Goal: Transaction & Acquisition: Obtain resource

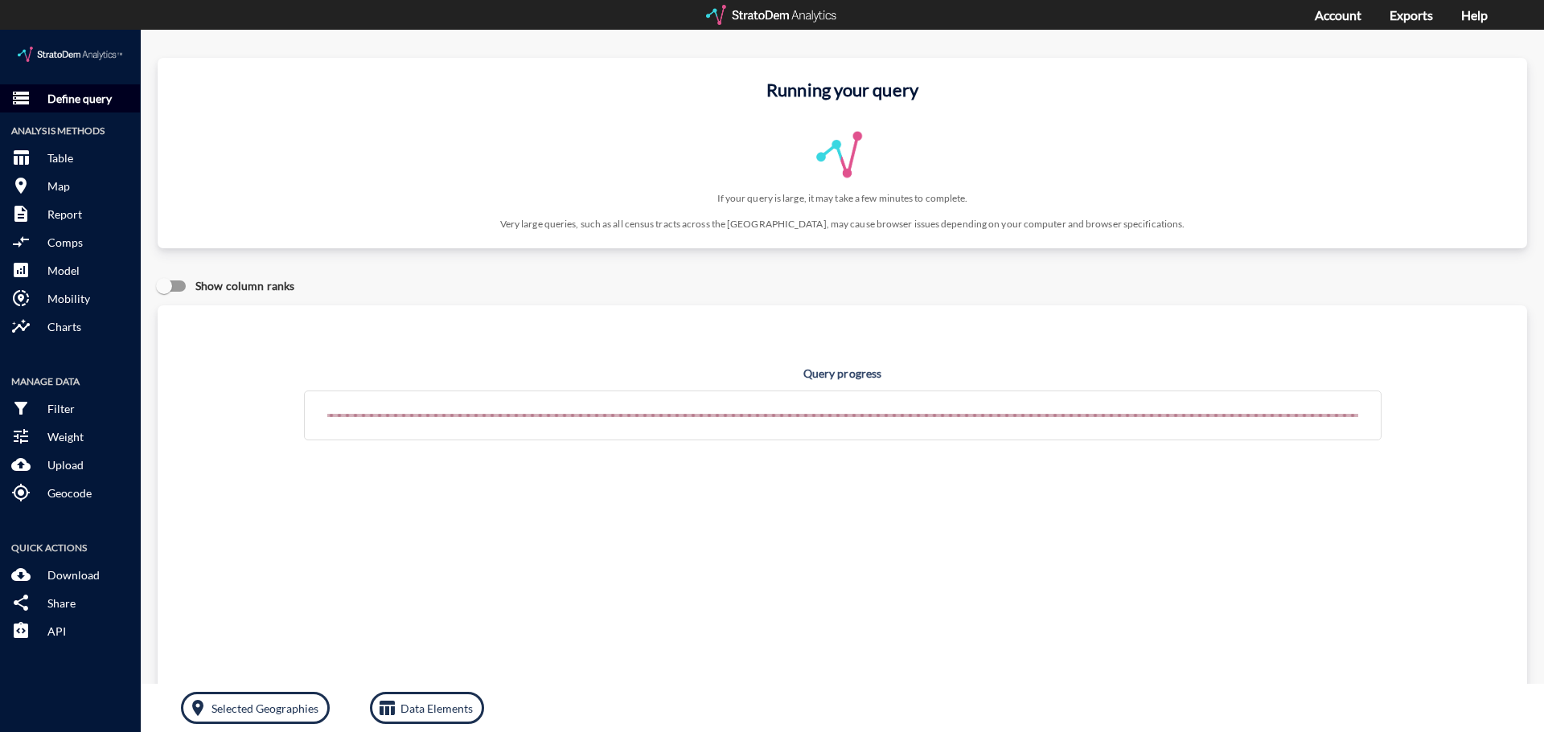
click p "Define query"
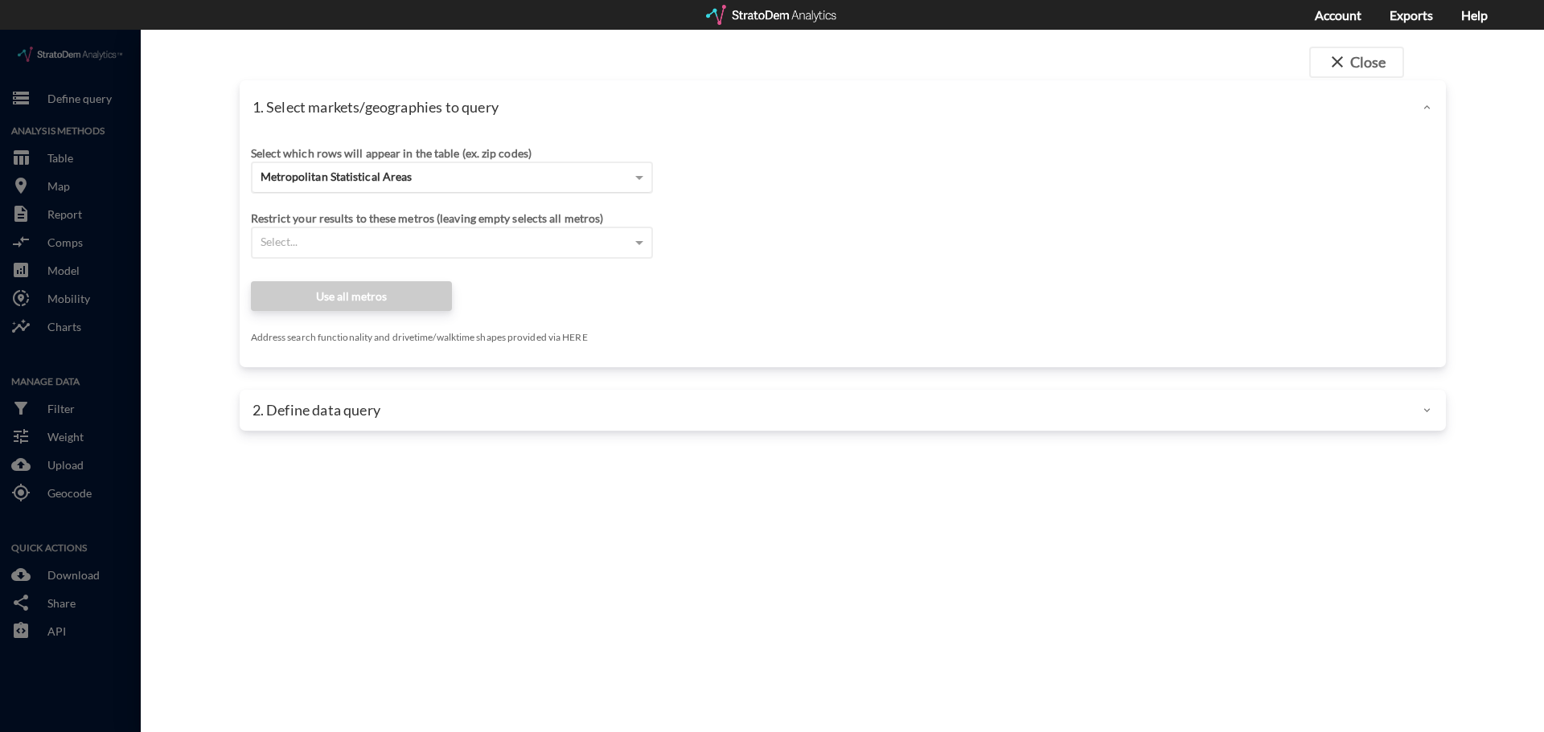
click span "Metropolitan Statistical Areas"
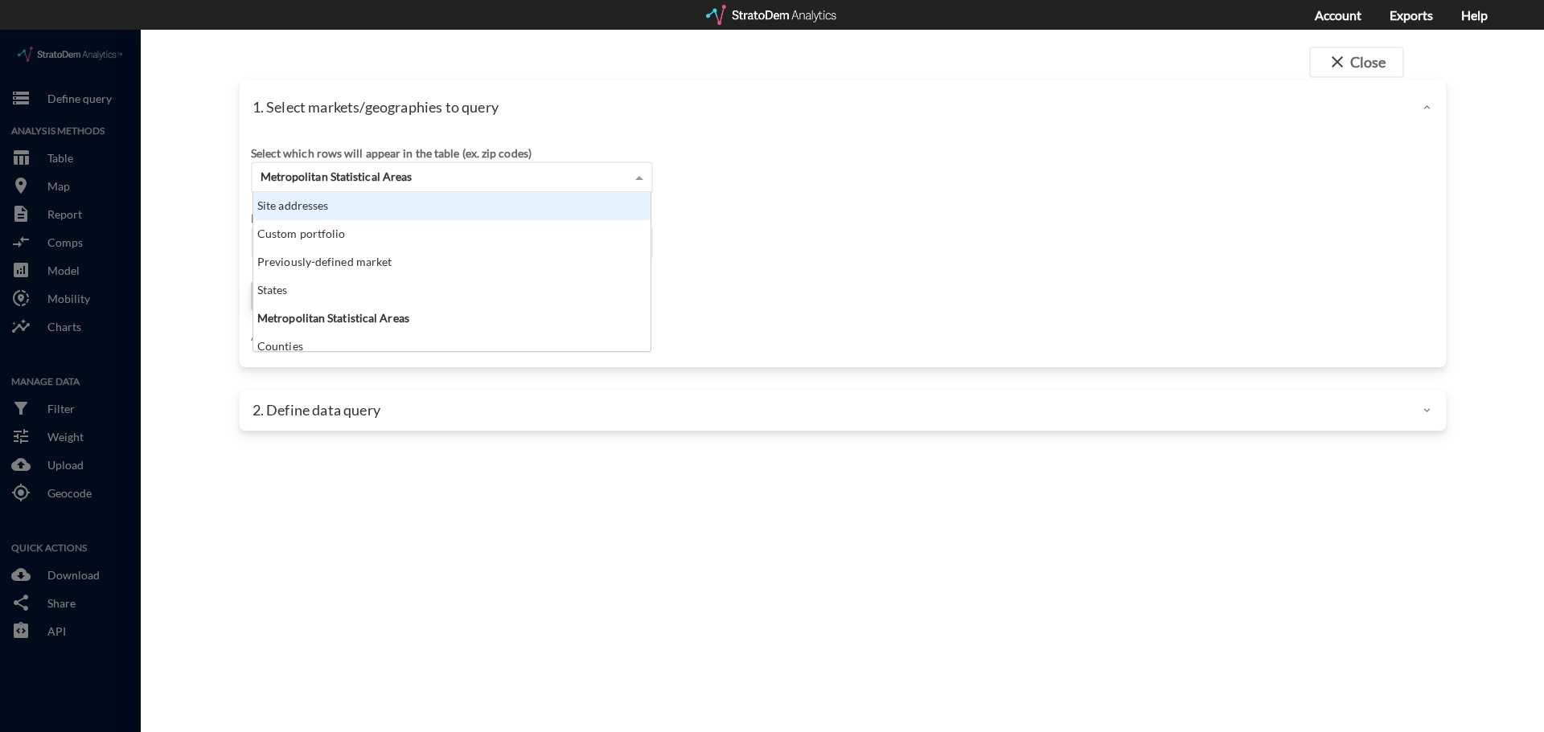
click div "Site addresses"
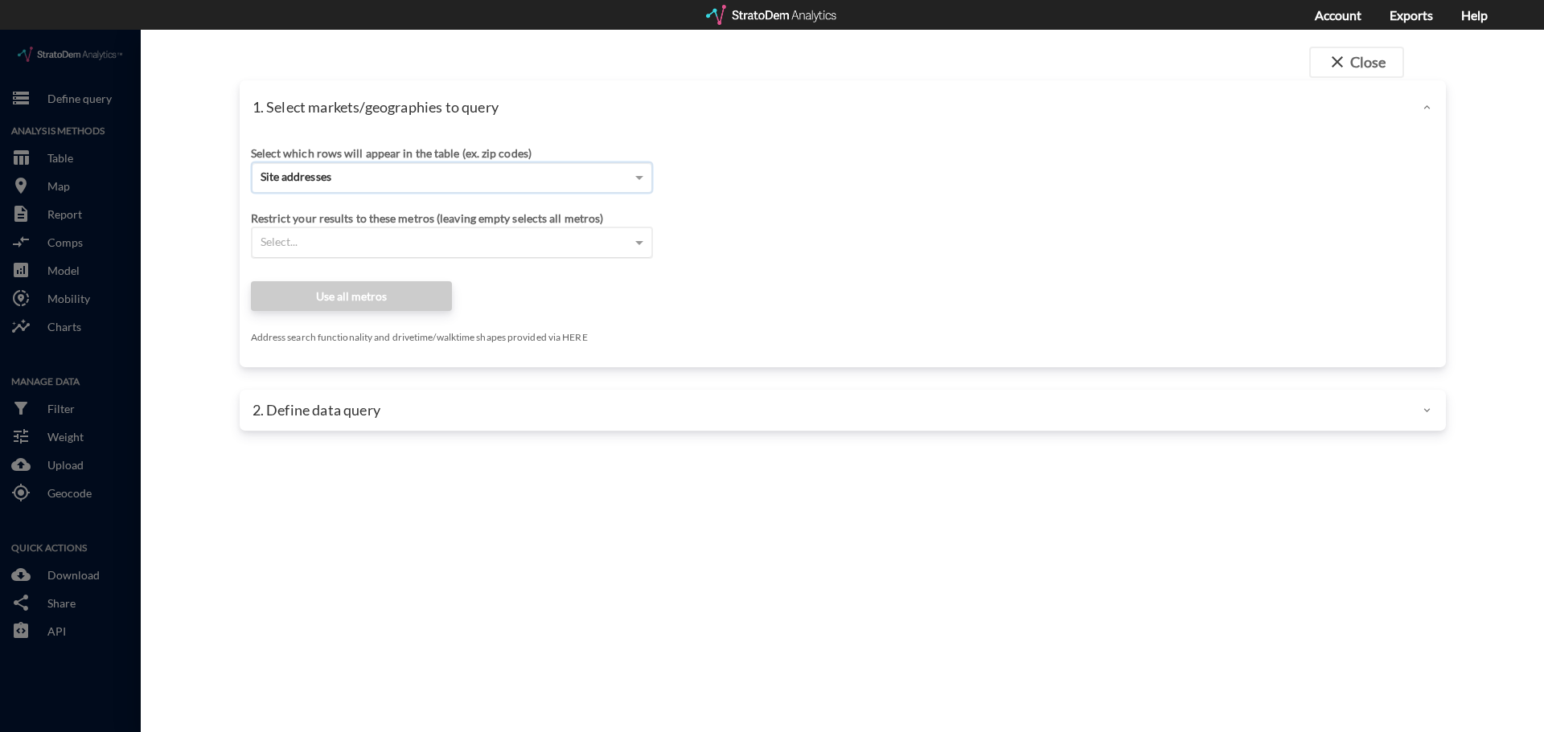
click input "Enter an address"
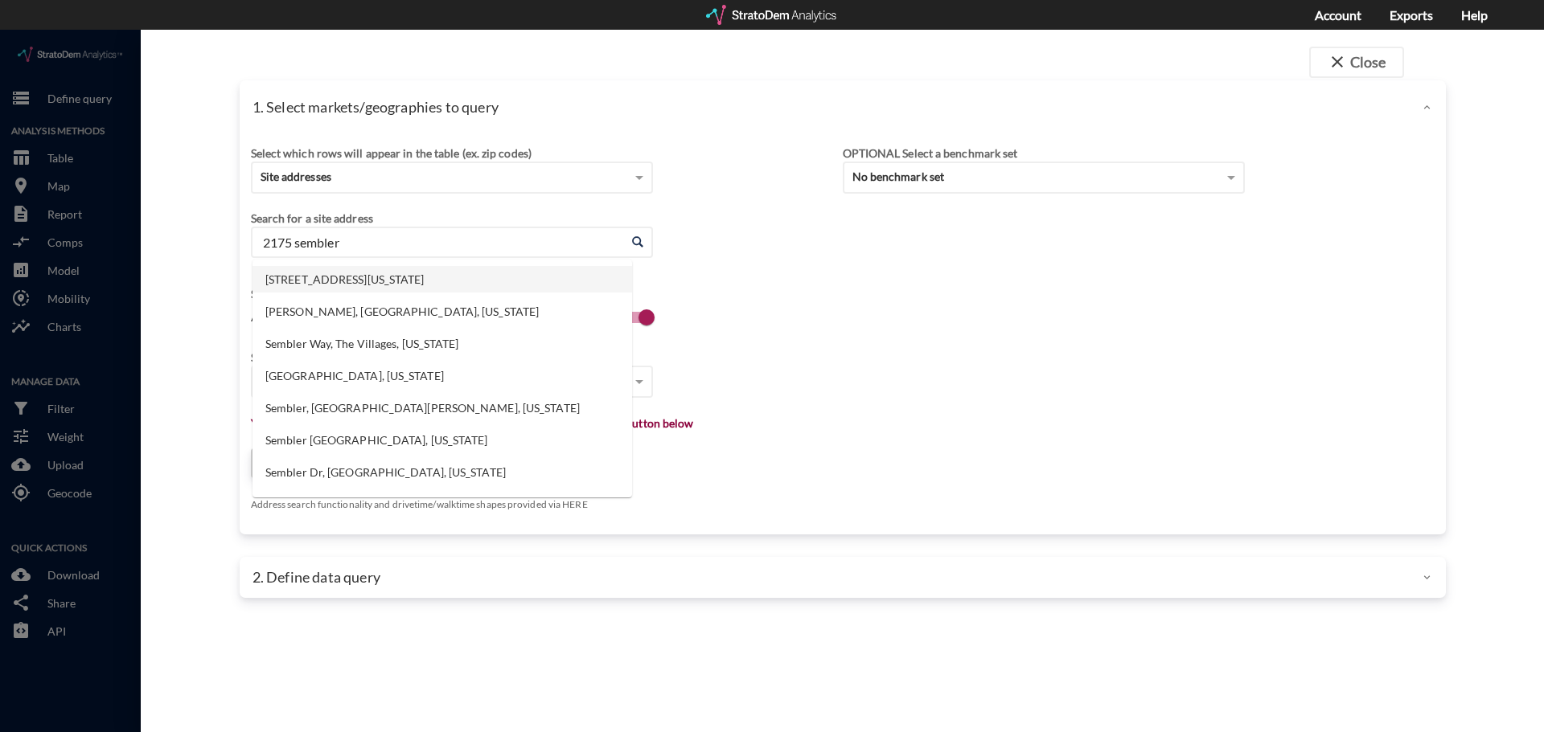
click li "2175 Sembler Dr, Odessa, Florida"
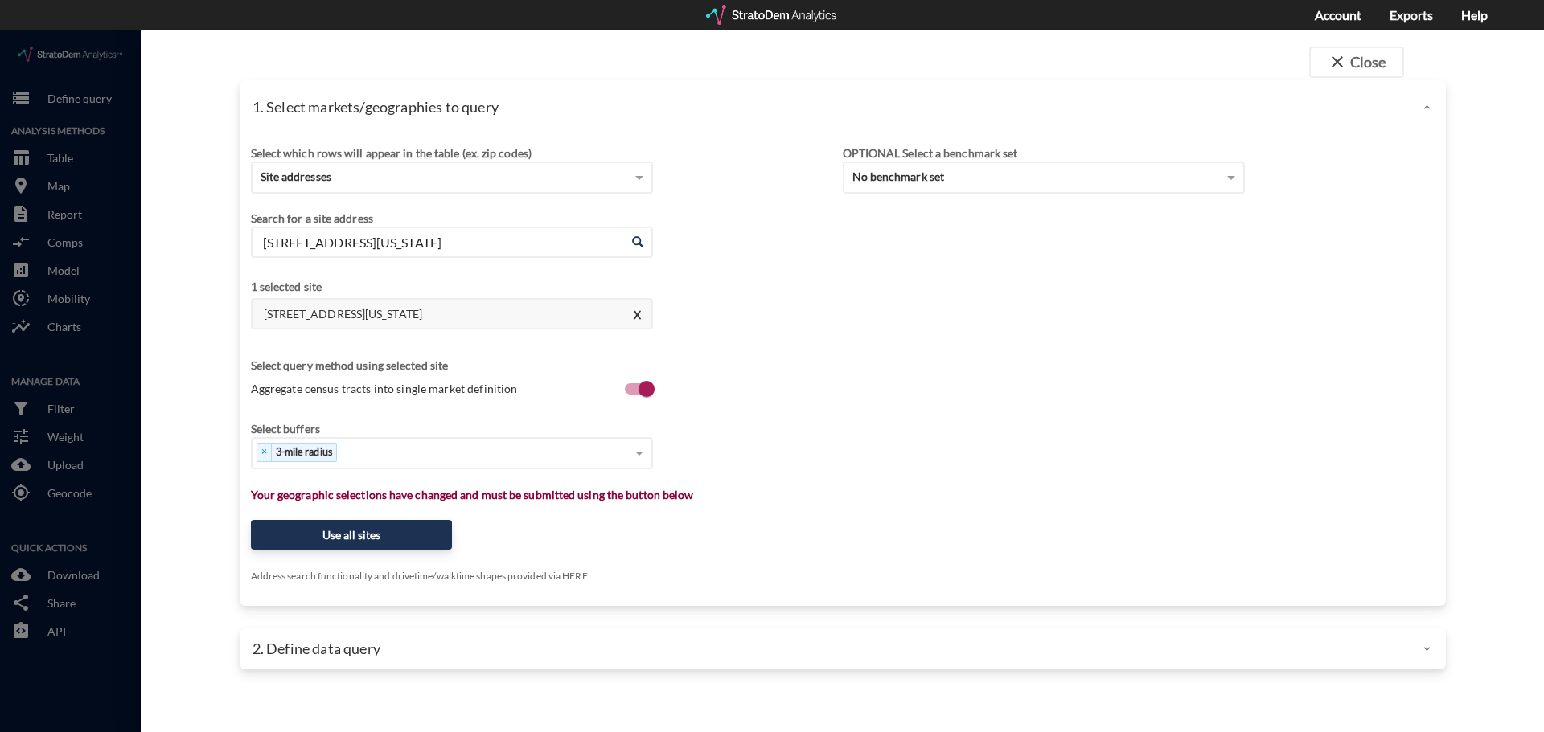
type input "2175 Sembler Dr, Odessa, Florida"
click label "Aggregate census tracts into single market definition"
click input "Aggregate census tracts into single market definition"
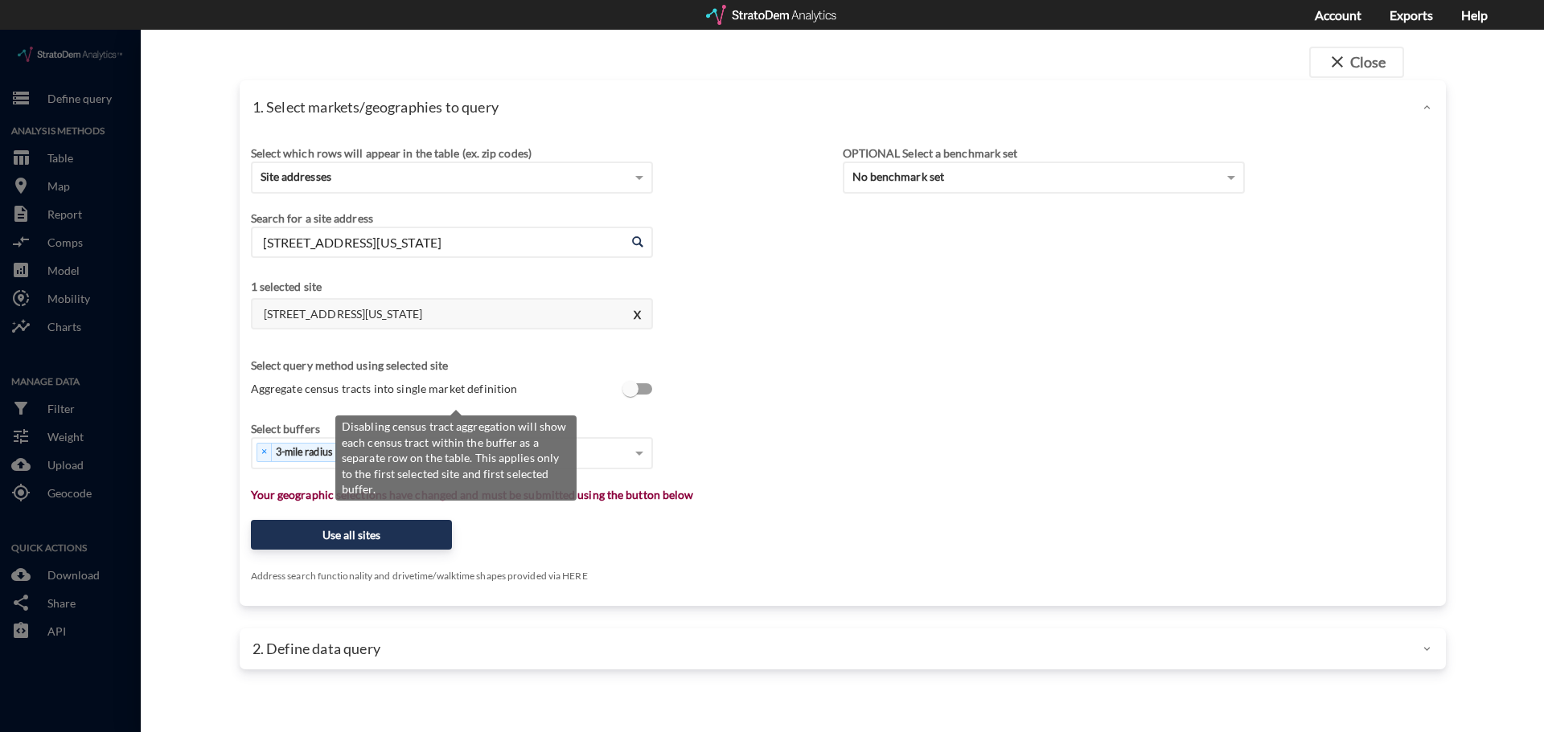
scroll to position [3, 0]
click input "Aggregate census tracts into single market definition"
checkbox input "true"
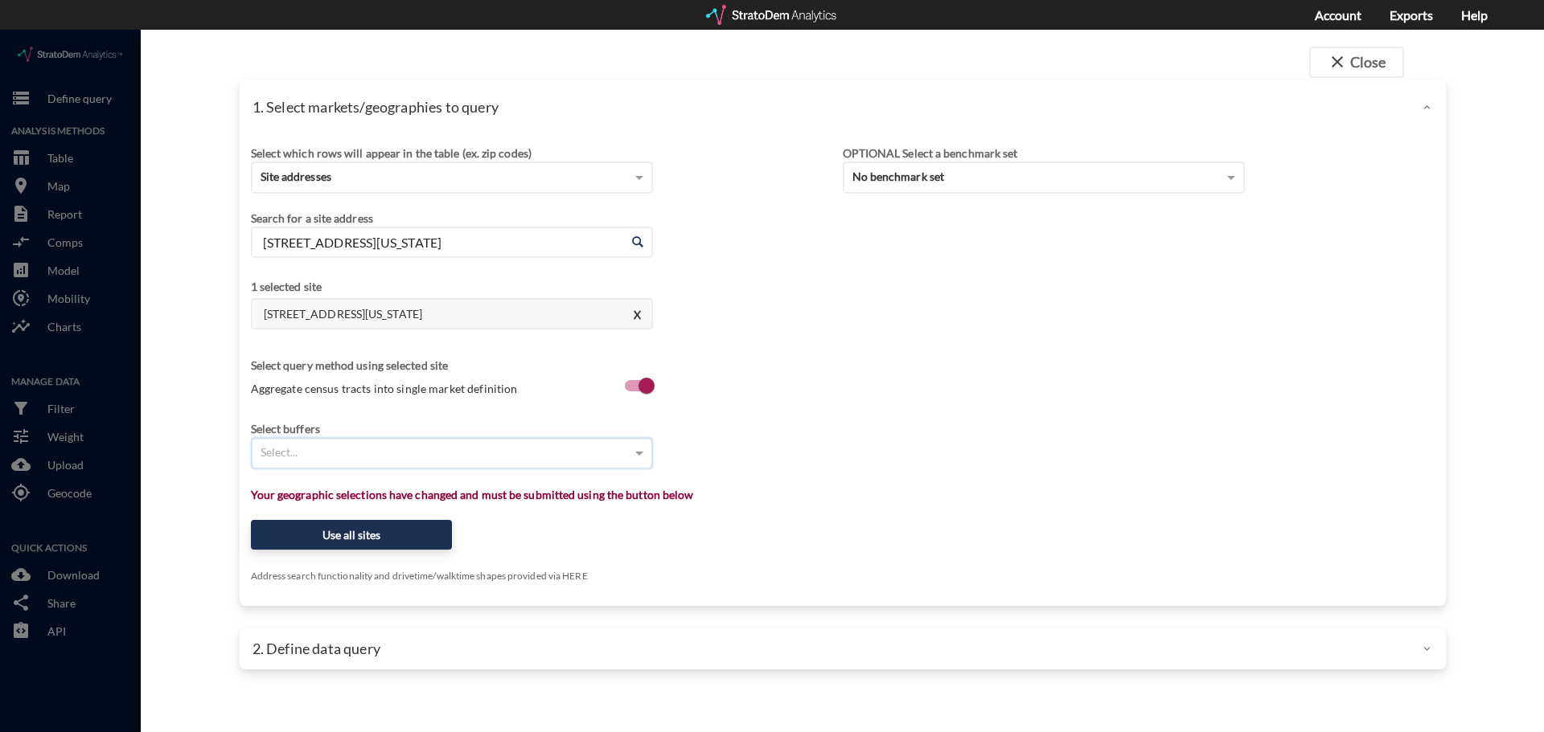
type input "1"
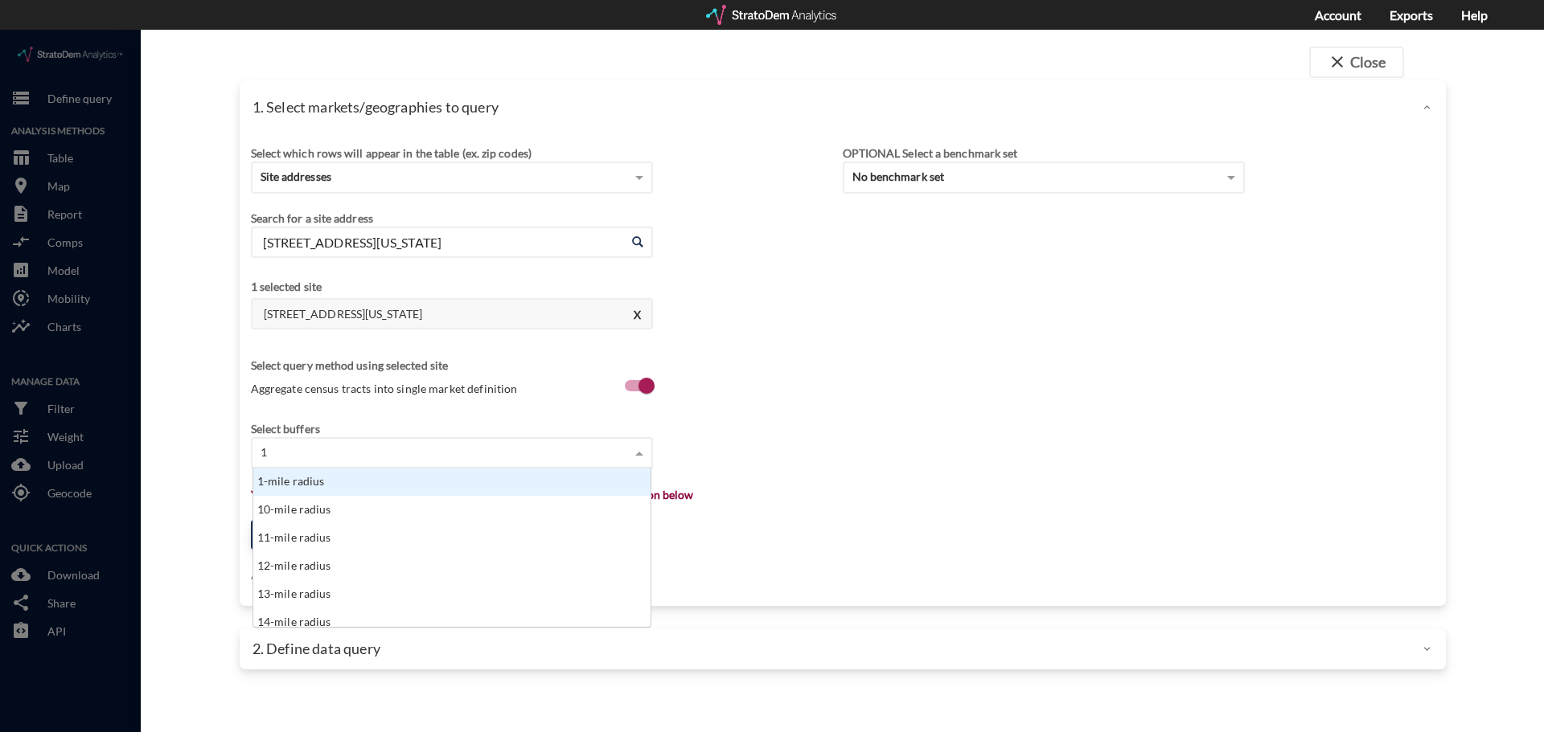
scroll to position [147, 388]
click div "1-mile radius"
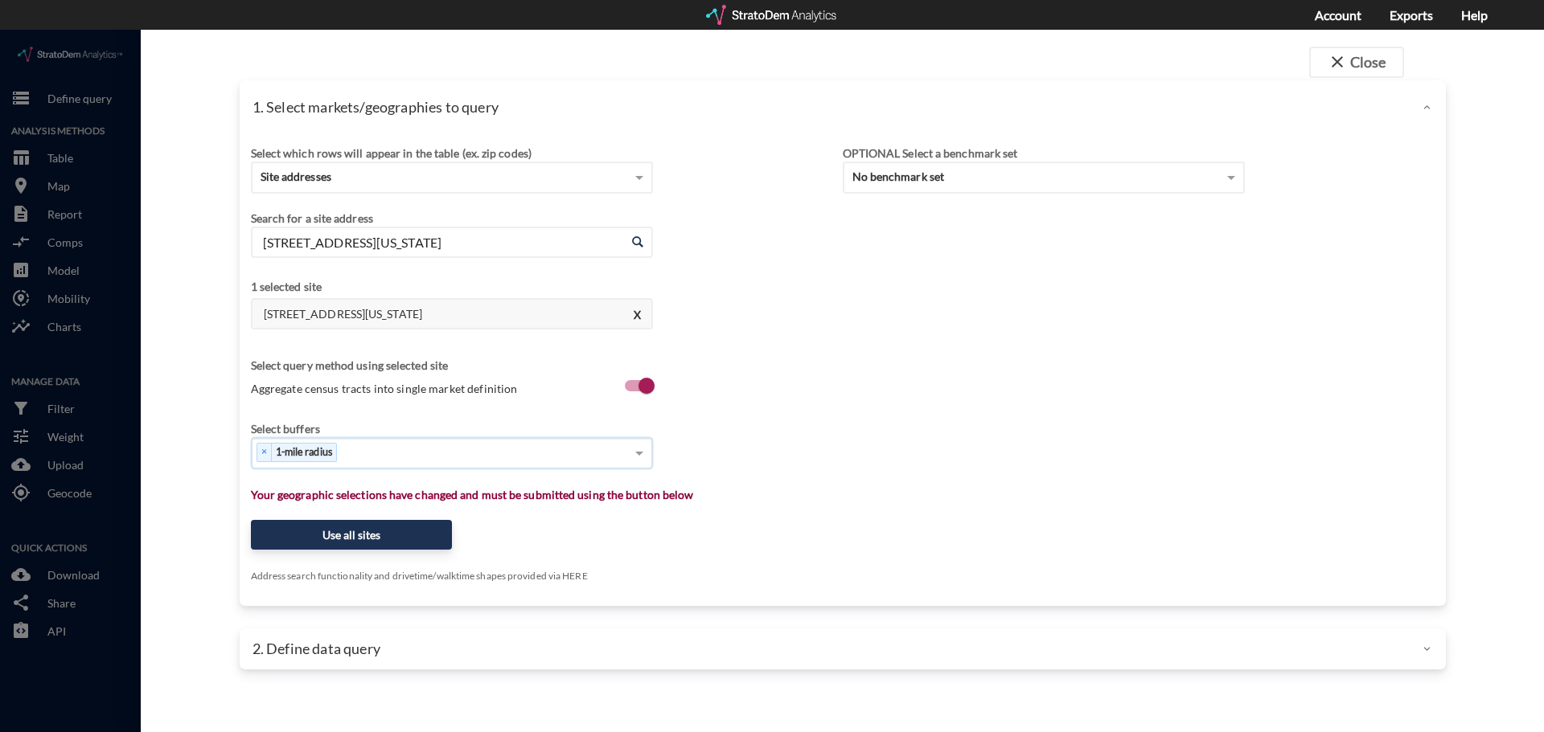
type input "3"
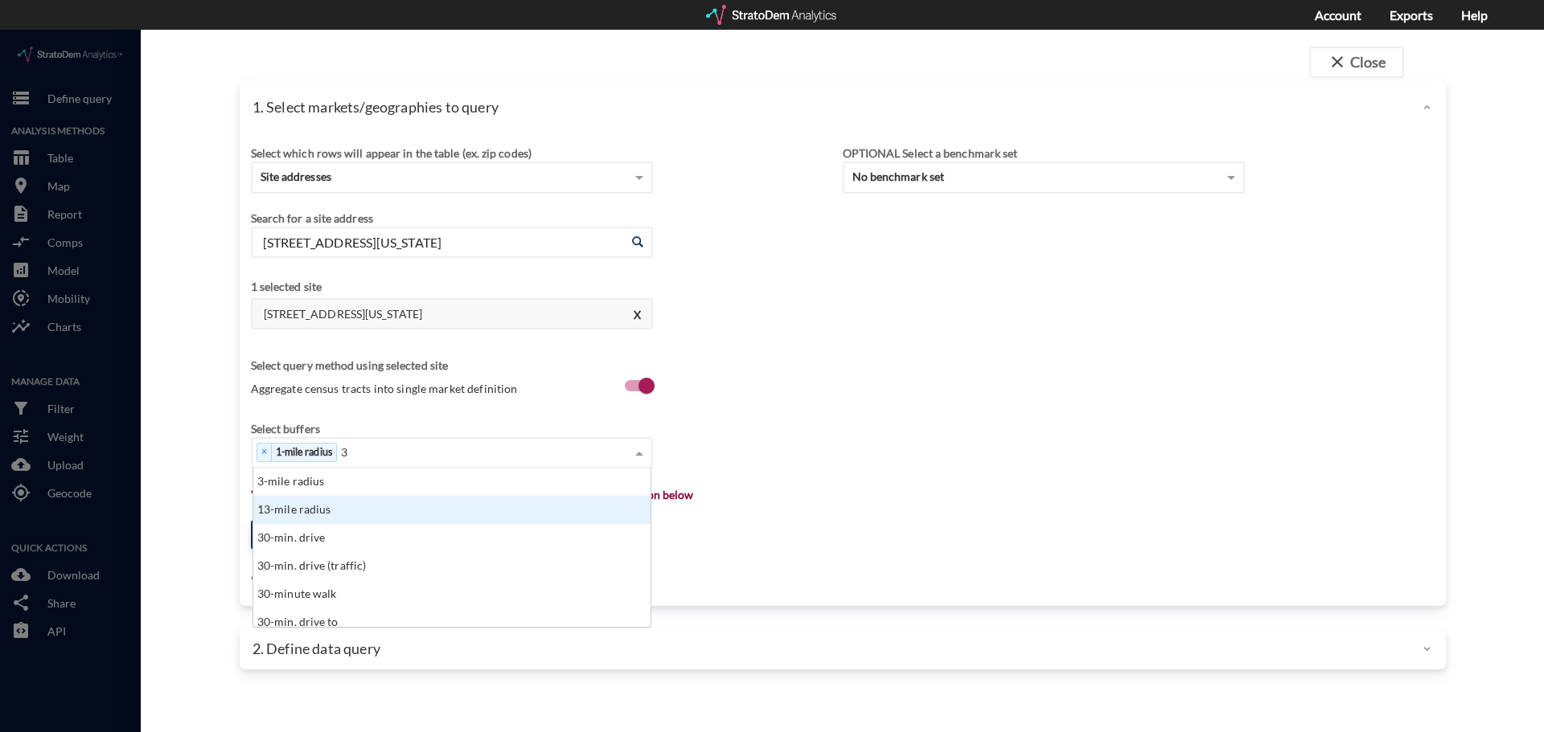
click div "3-mile radius"
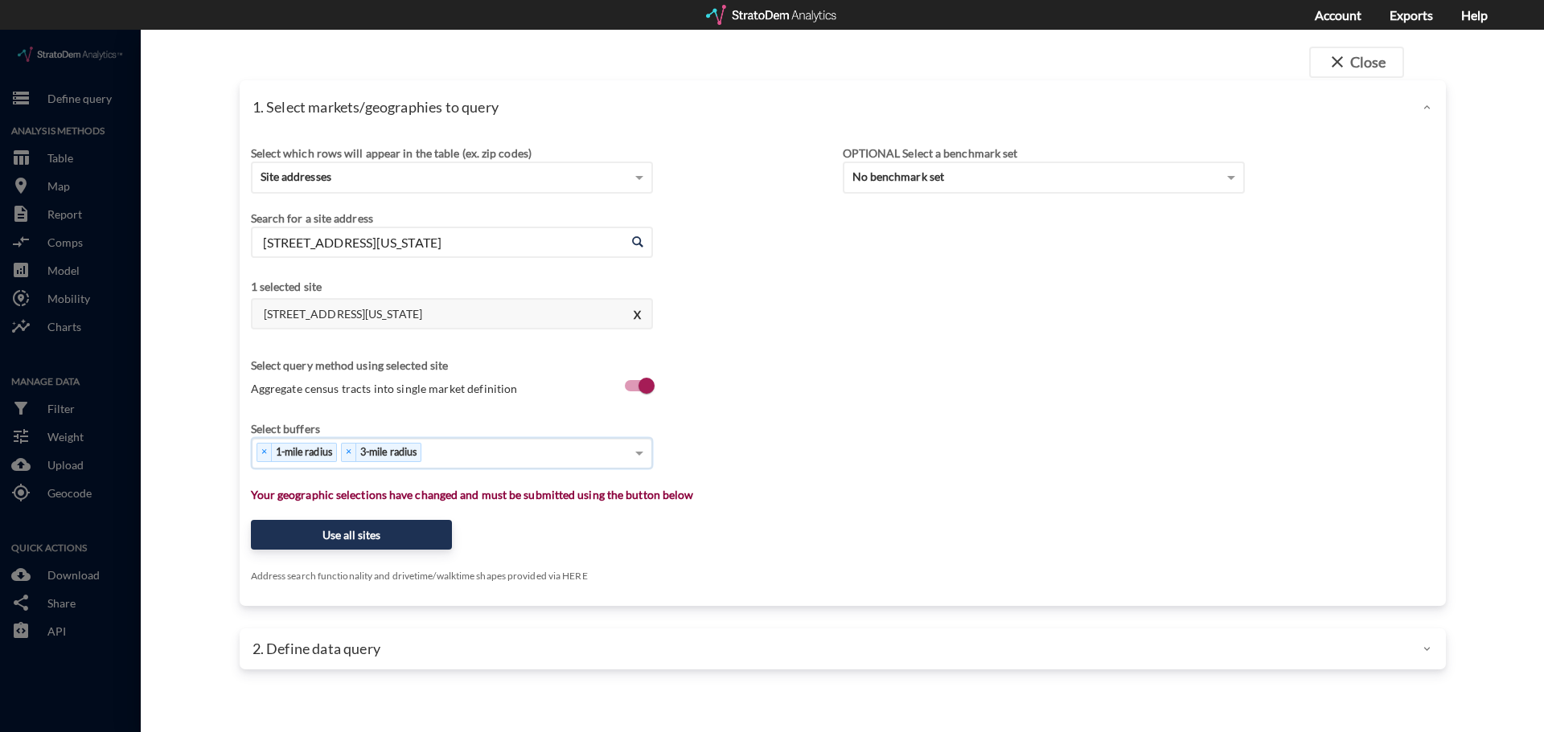
type input "5"
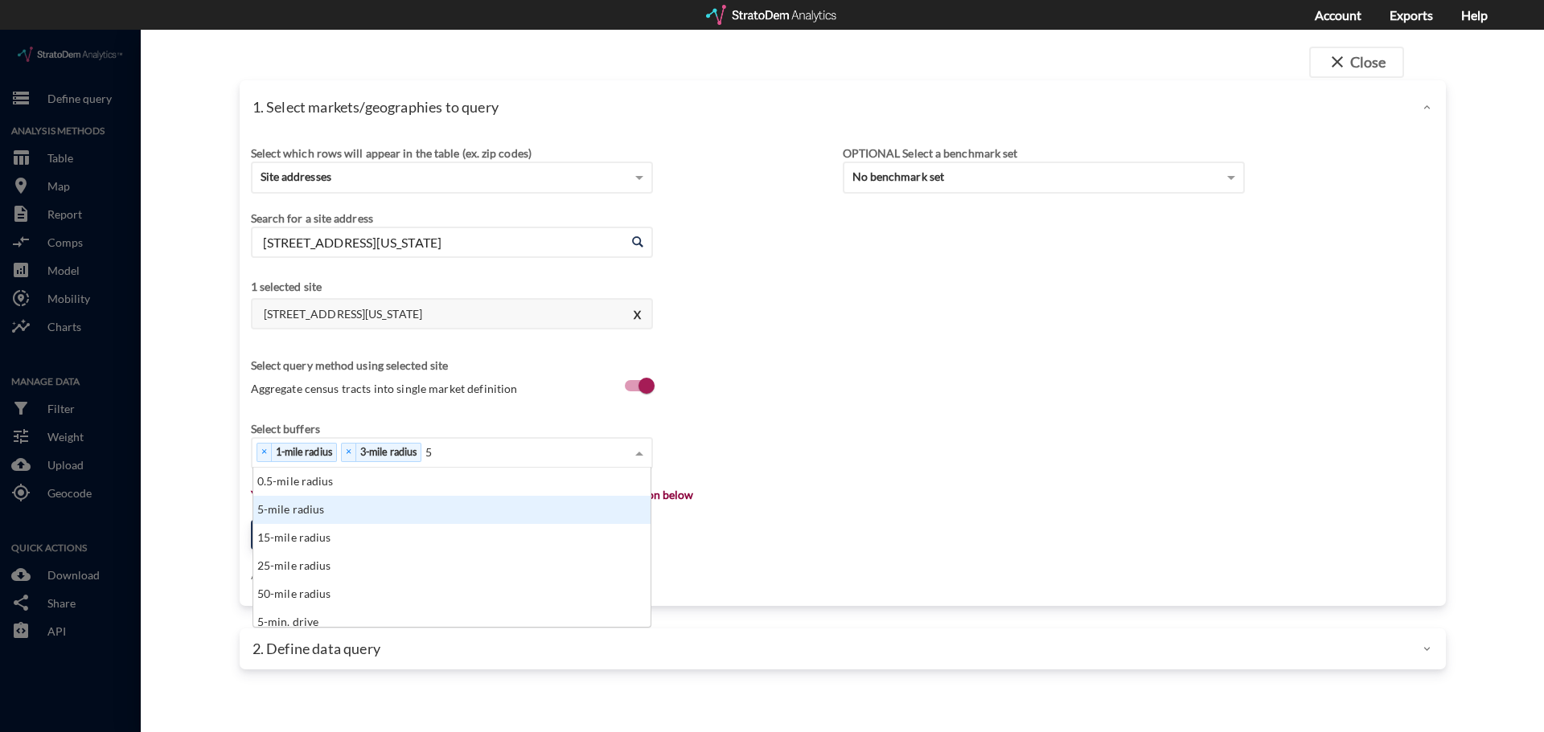
click div "5-mile radius"
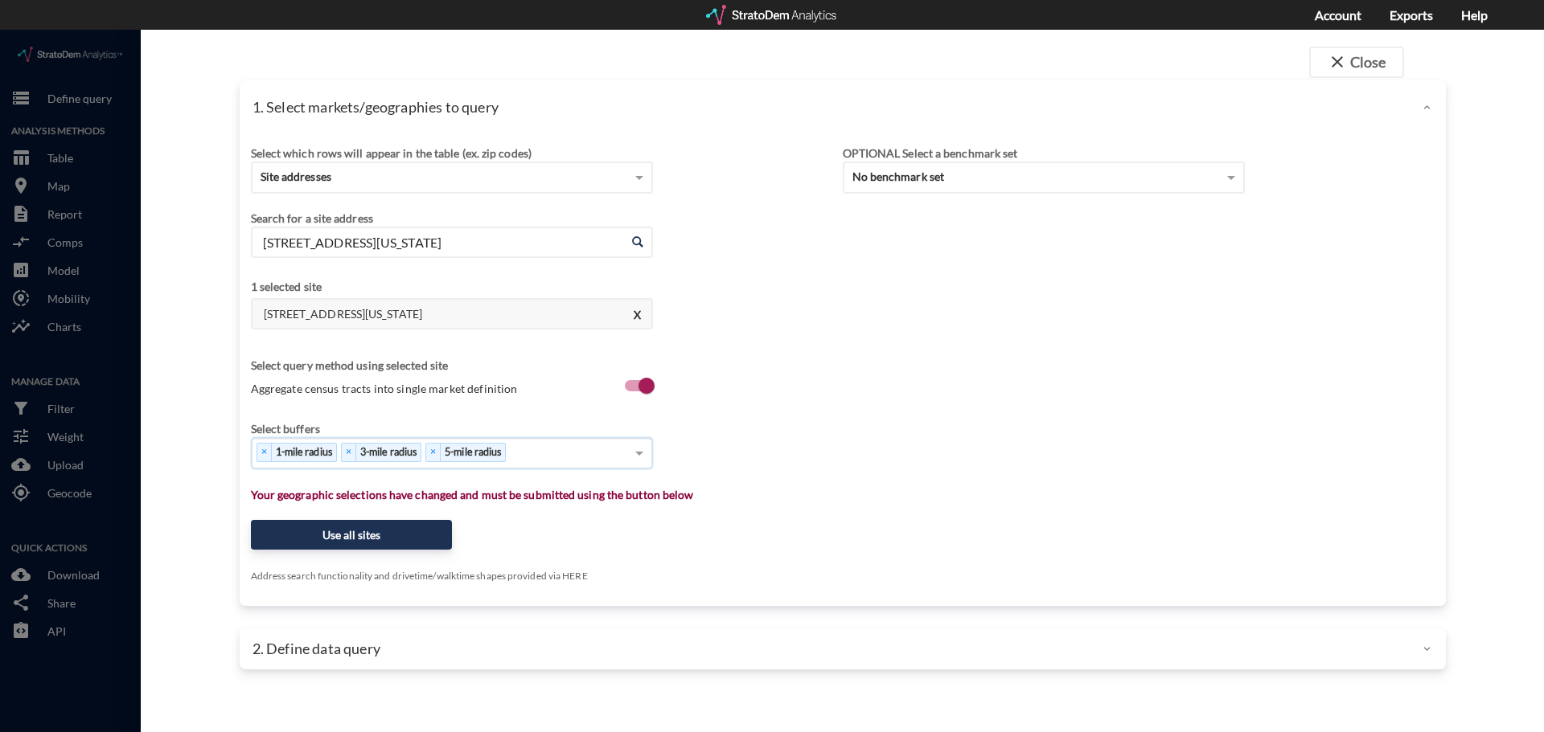
type input "1"
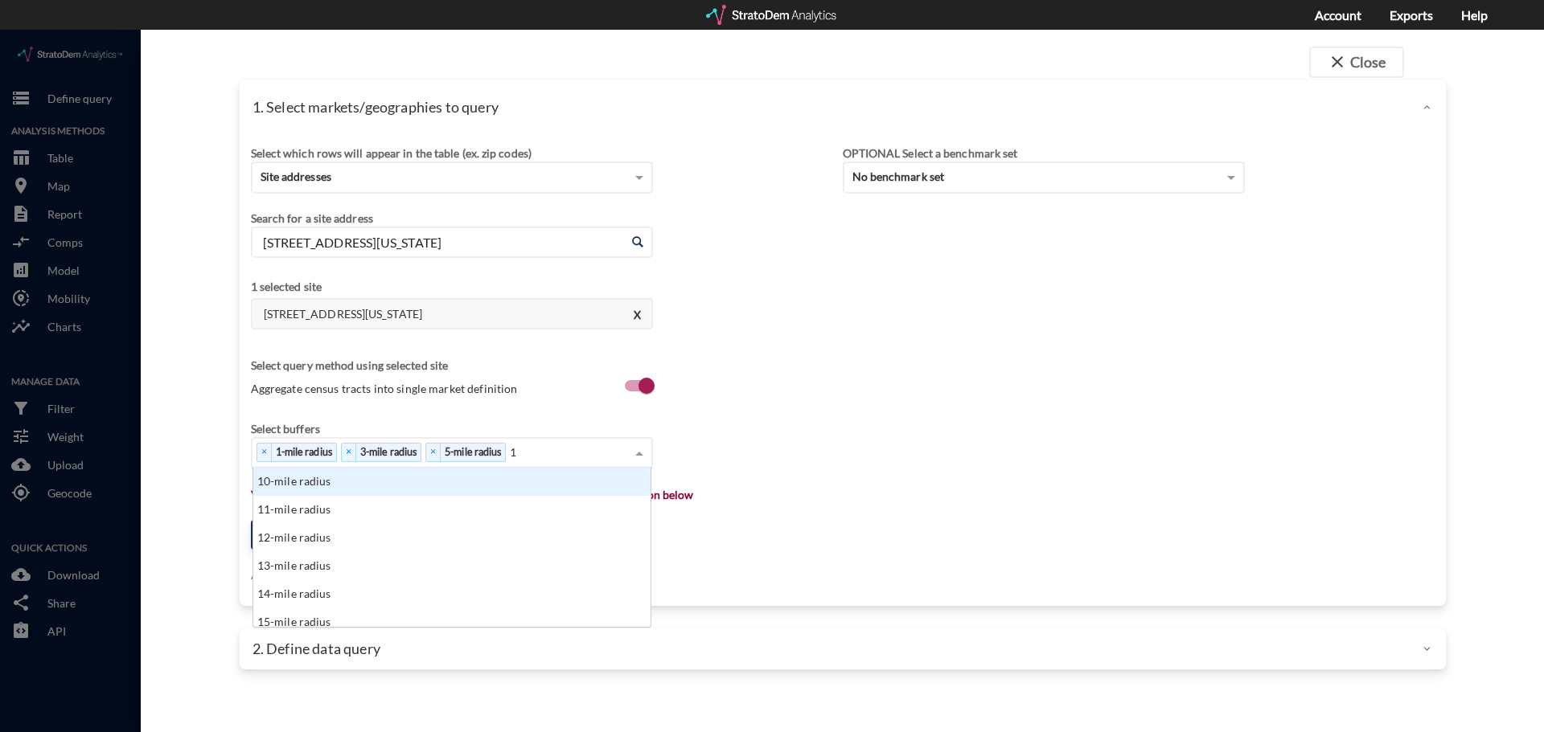
click div "10-mile radius"
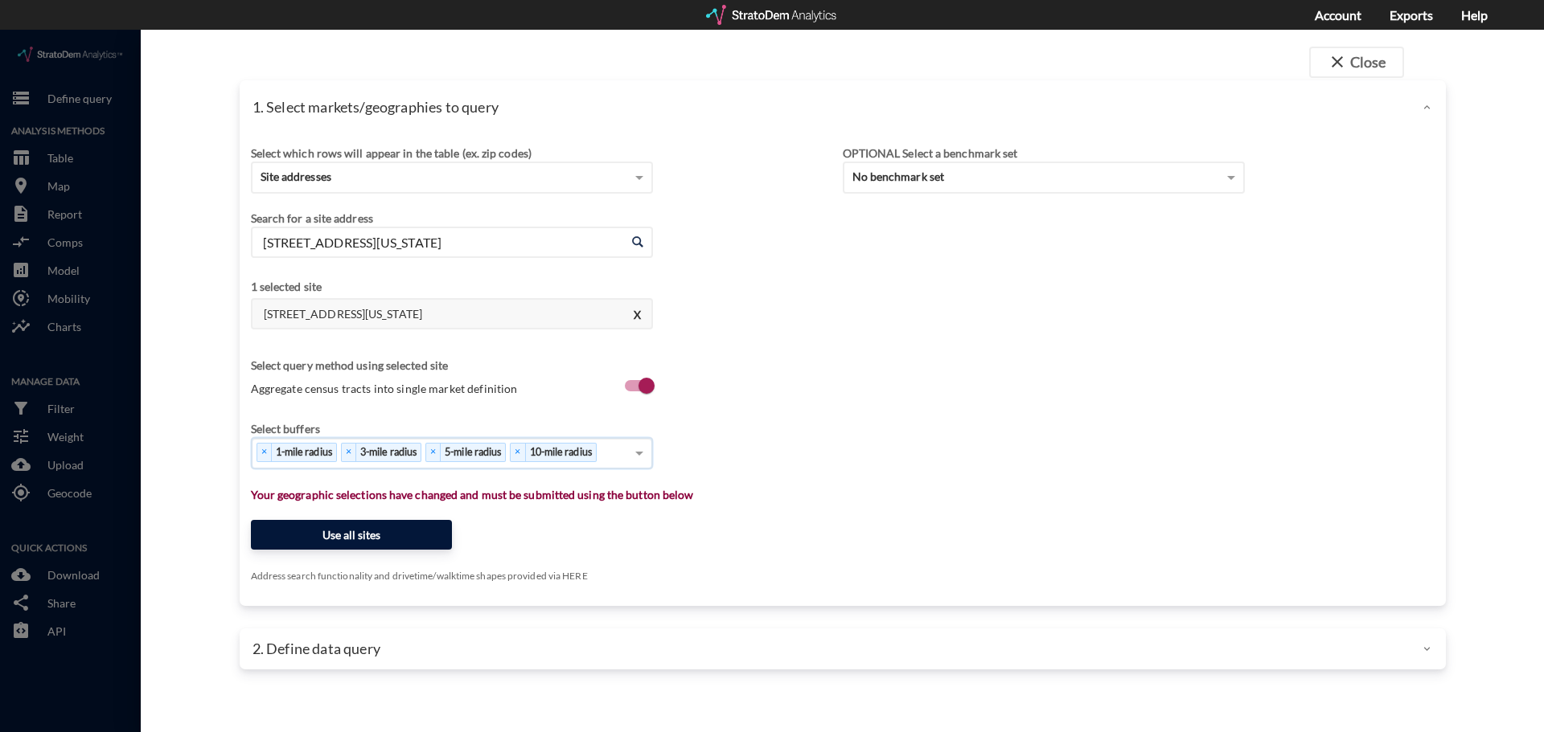
click button "Use all sites"
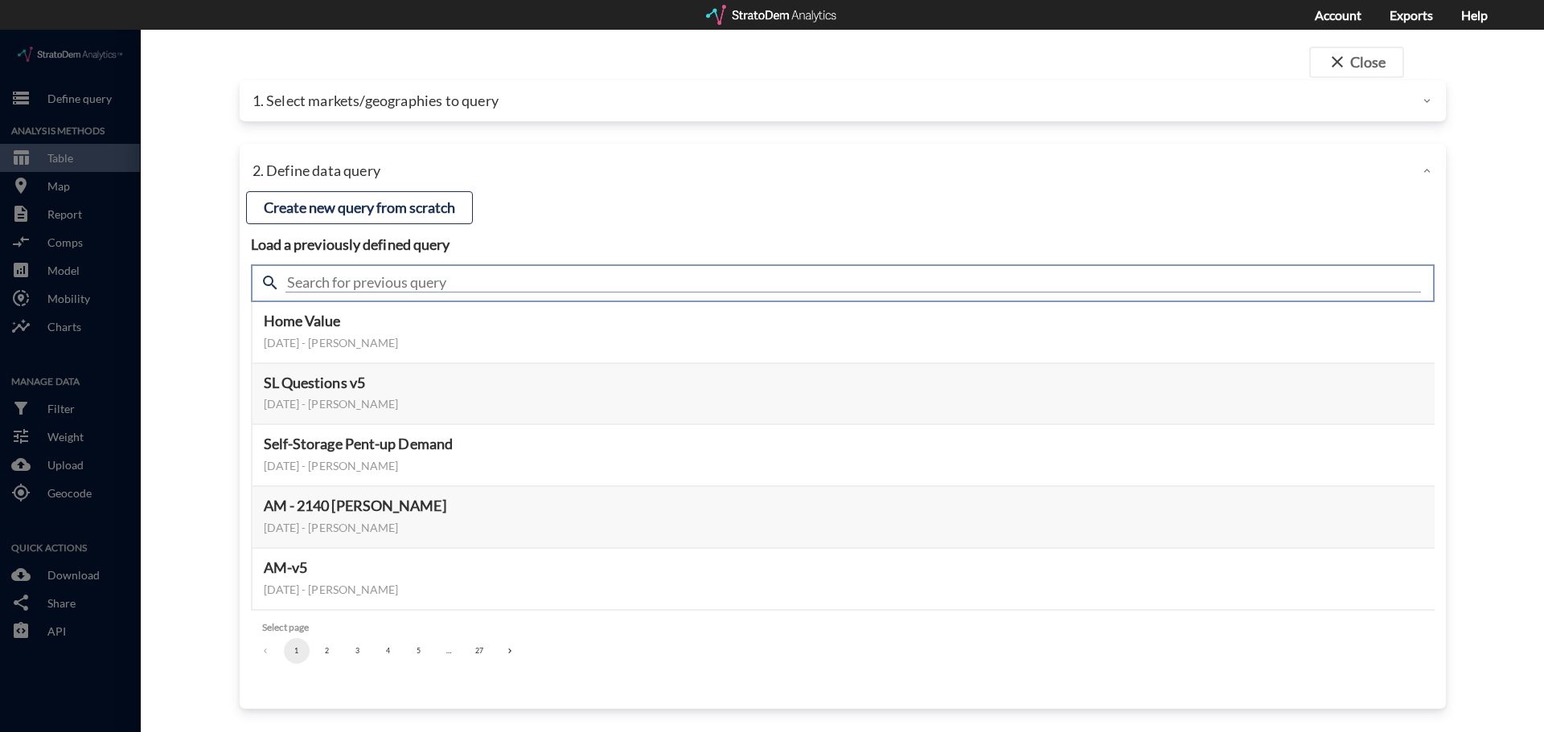
click input "text"
type input "active"
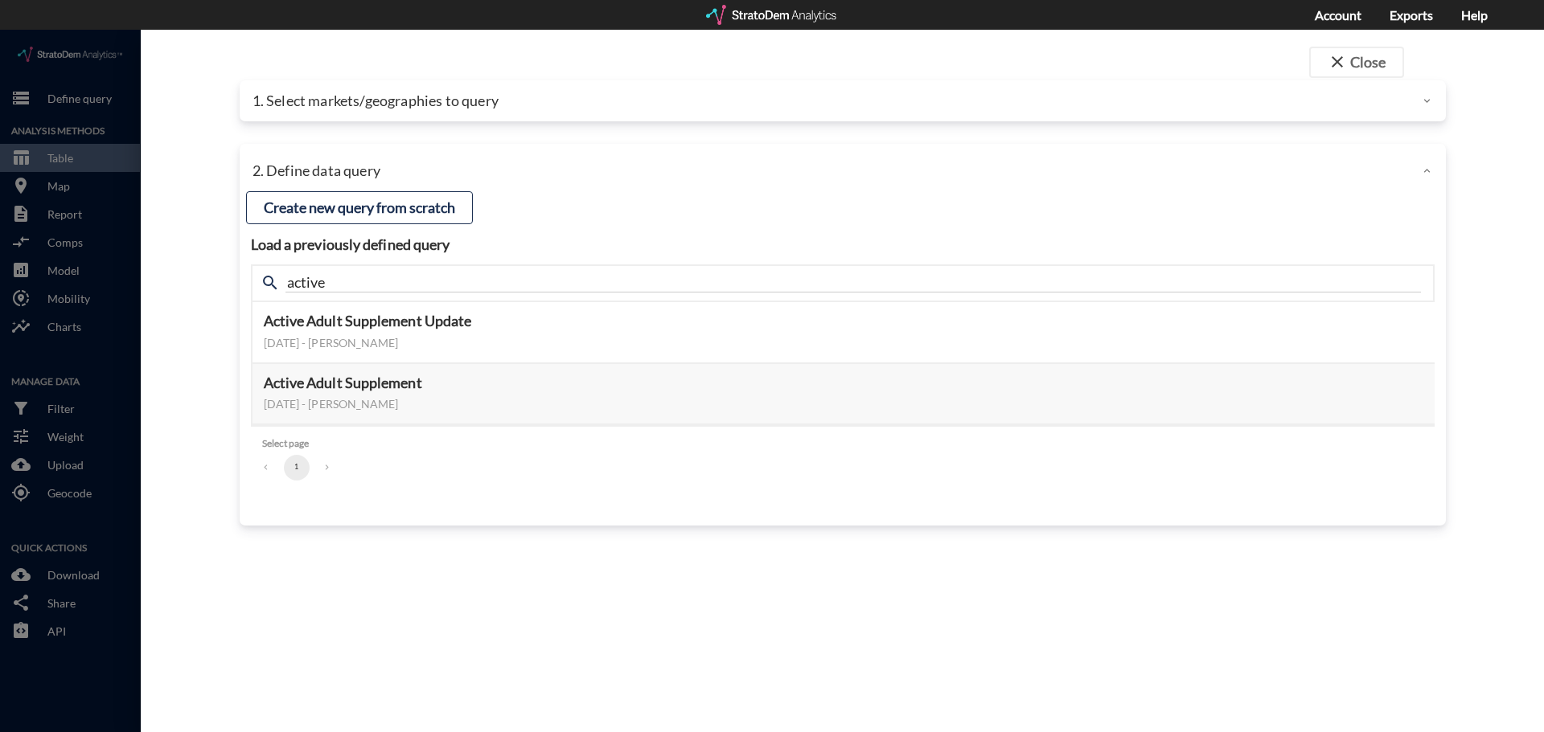
click div "Load a previously defined query Create new query from scratch search active Act…"
click button "Select this query"
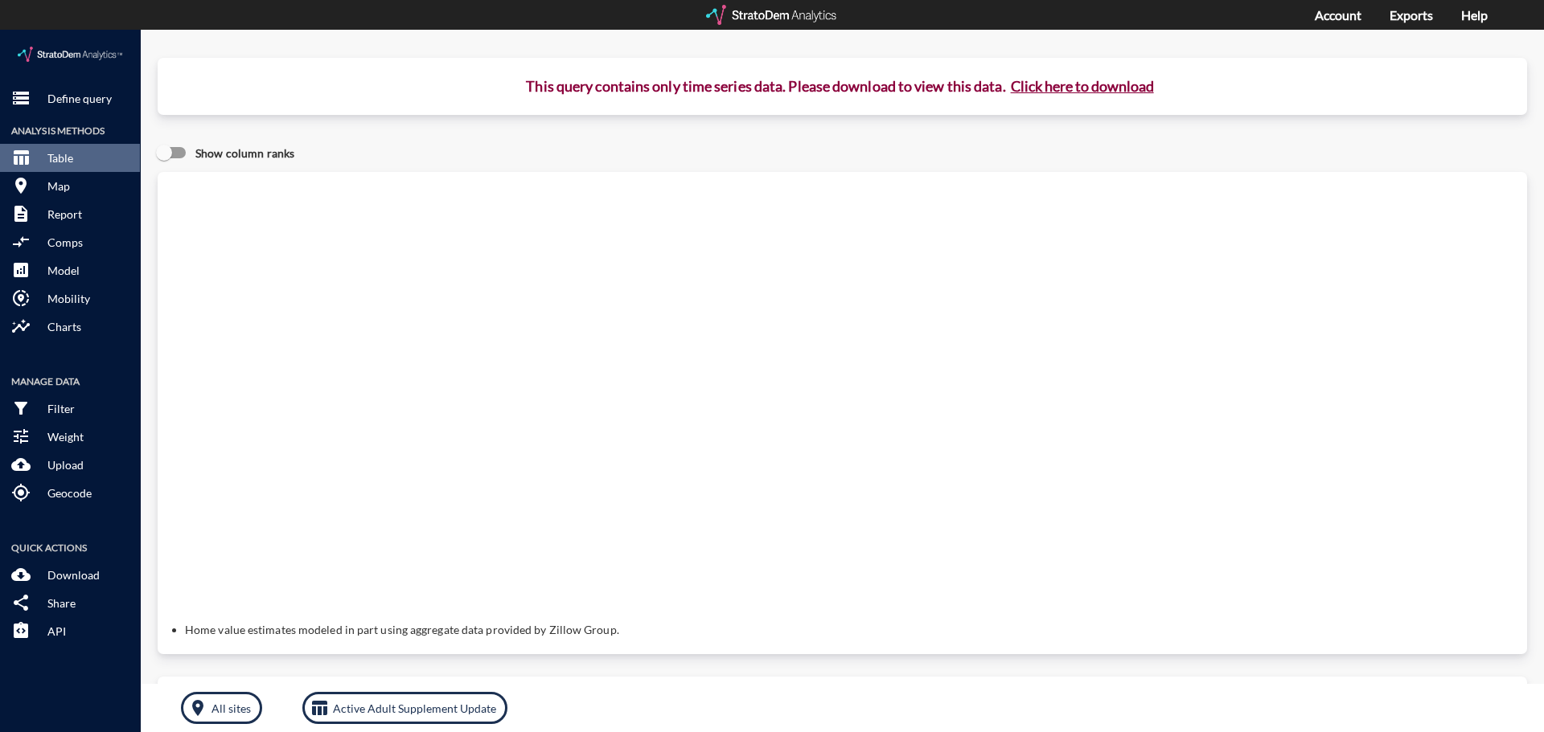
click button "Click here to download"
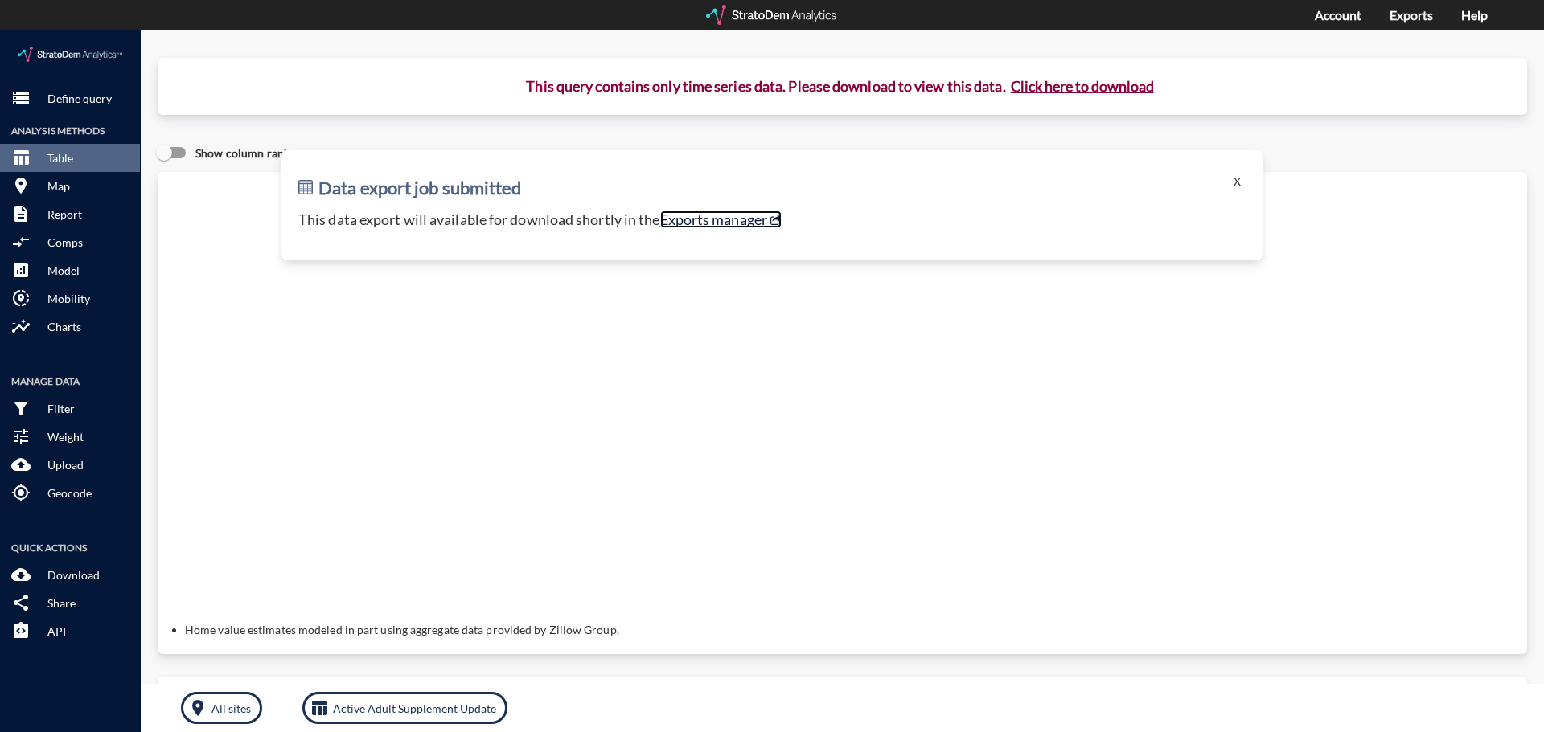
click link "Exports manager"
click p "Define query"
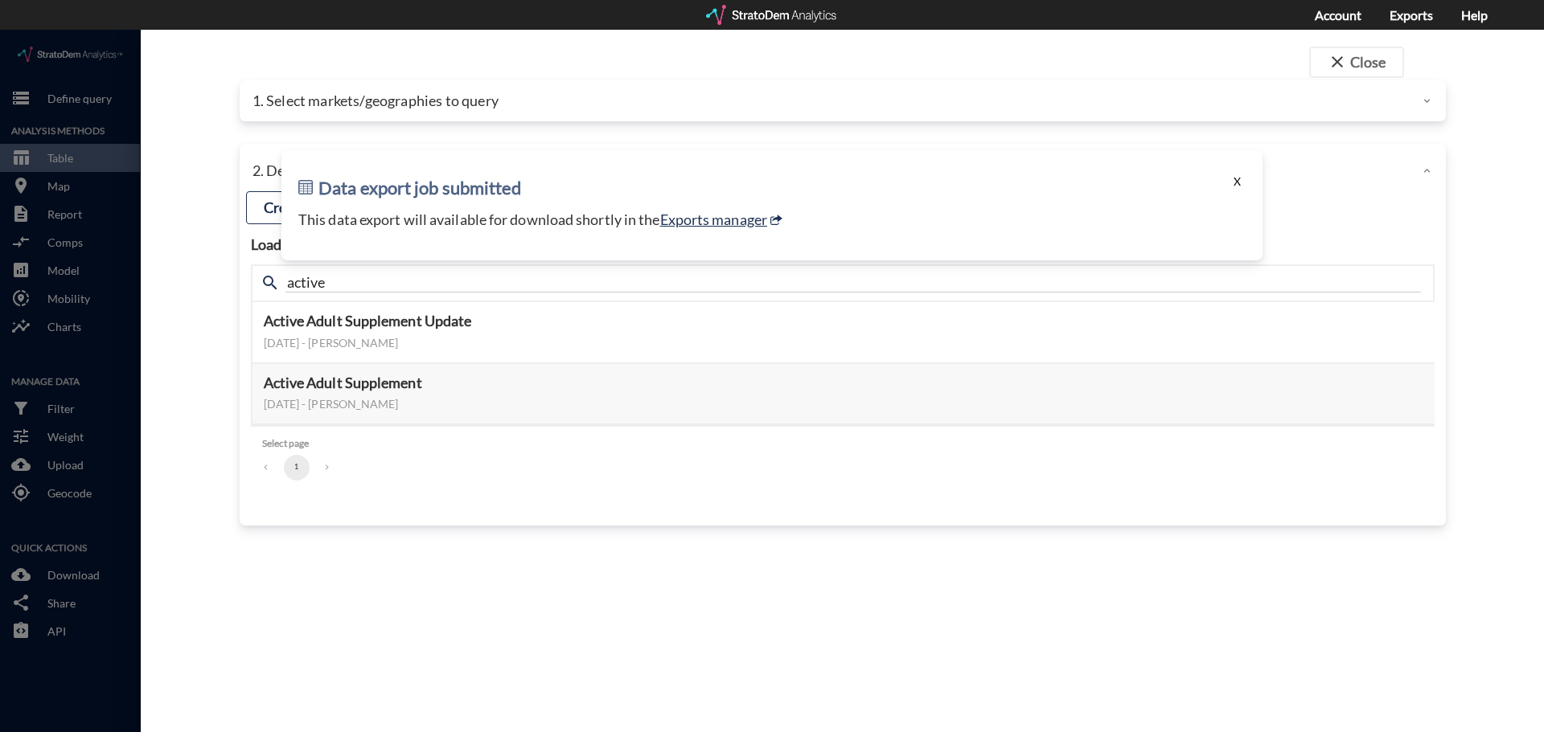
click button "X"
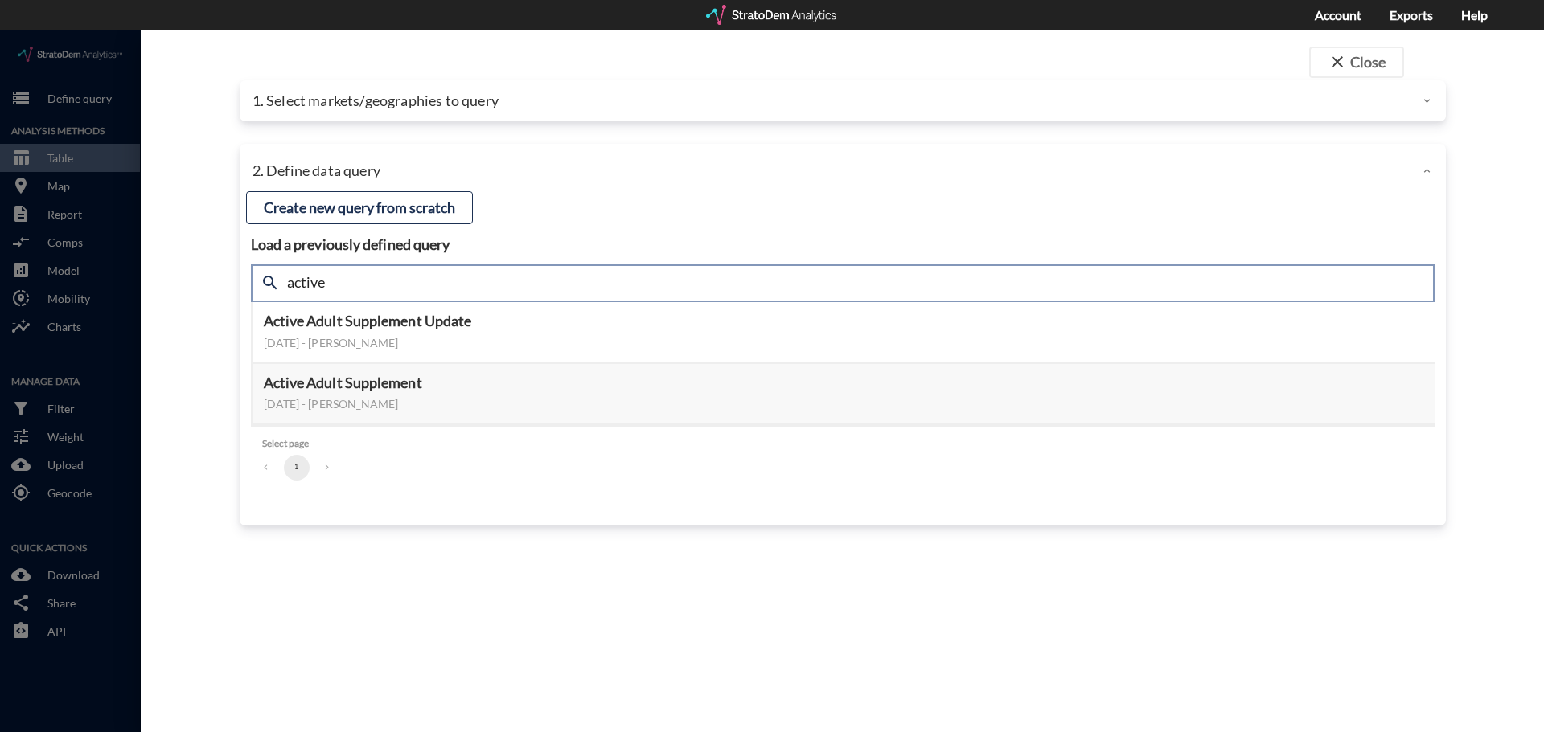
click input "active"
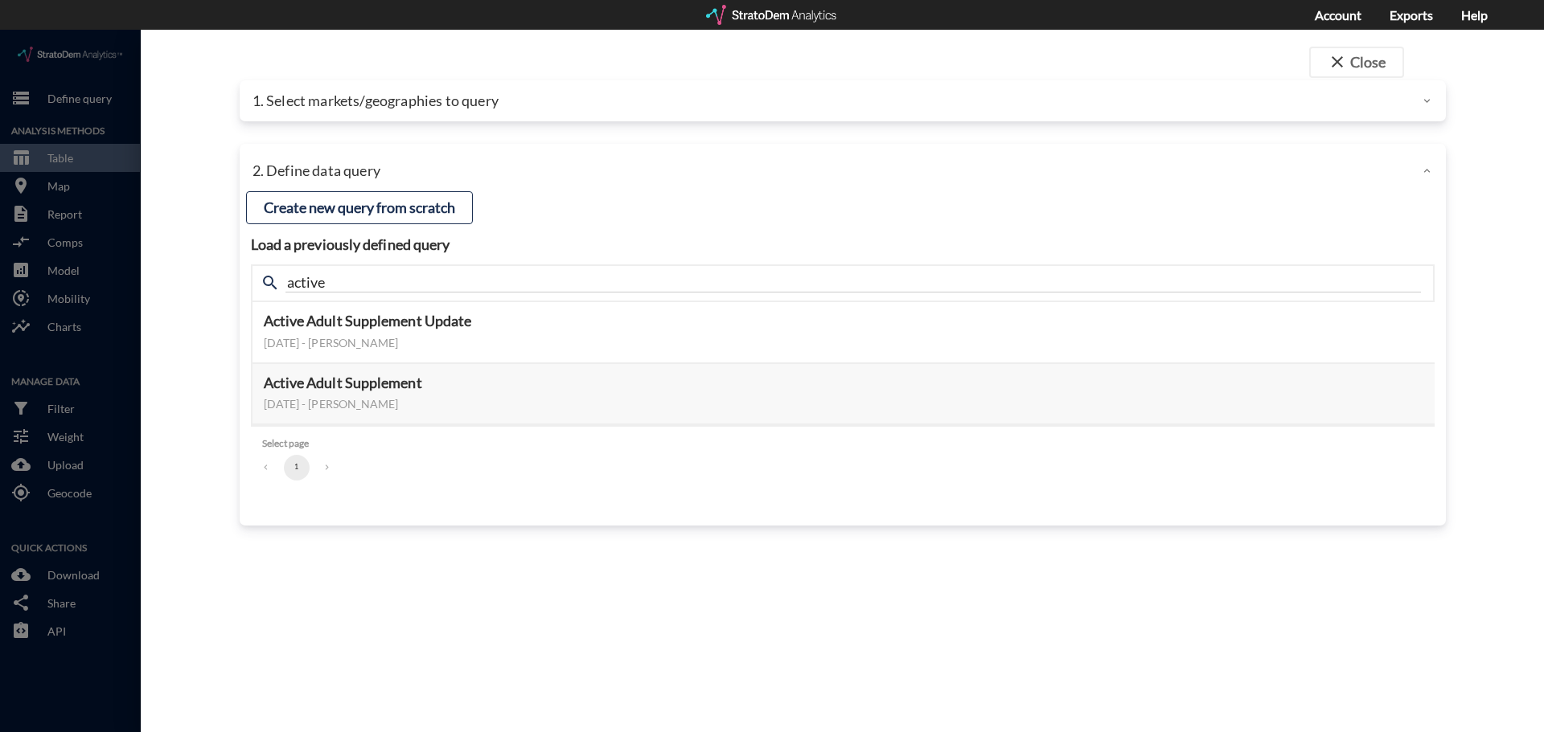
click div "Load a previously defined query Create new query from scratch search active Act…"
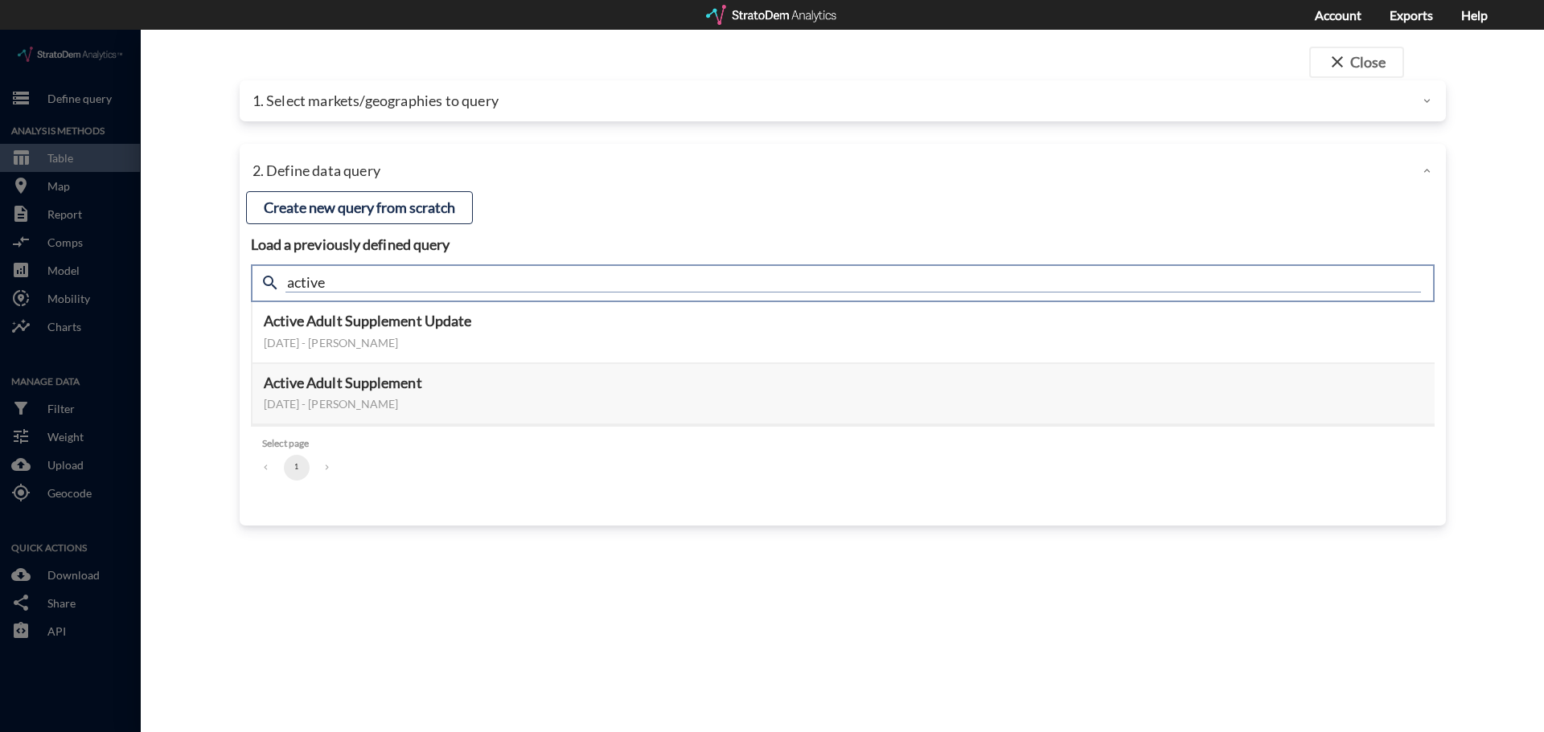
drag, startPoint x: 413, startPoint y: 252, endPoint x: 132, endPoint y: 227, distance: 282.6
click div "close Close 1. Select markets/geographies to query Select which rows will appea…"
type input "ulirr"
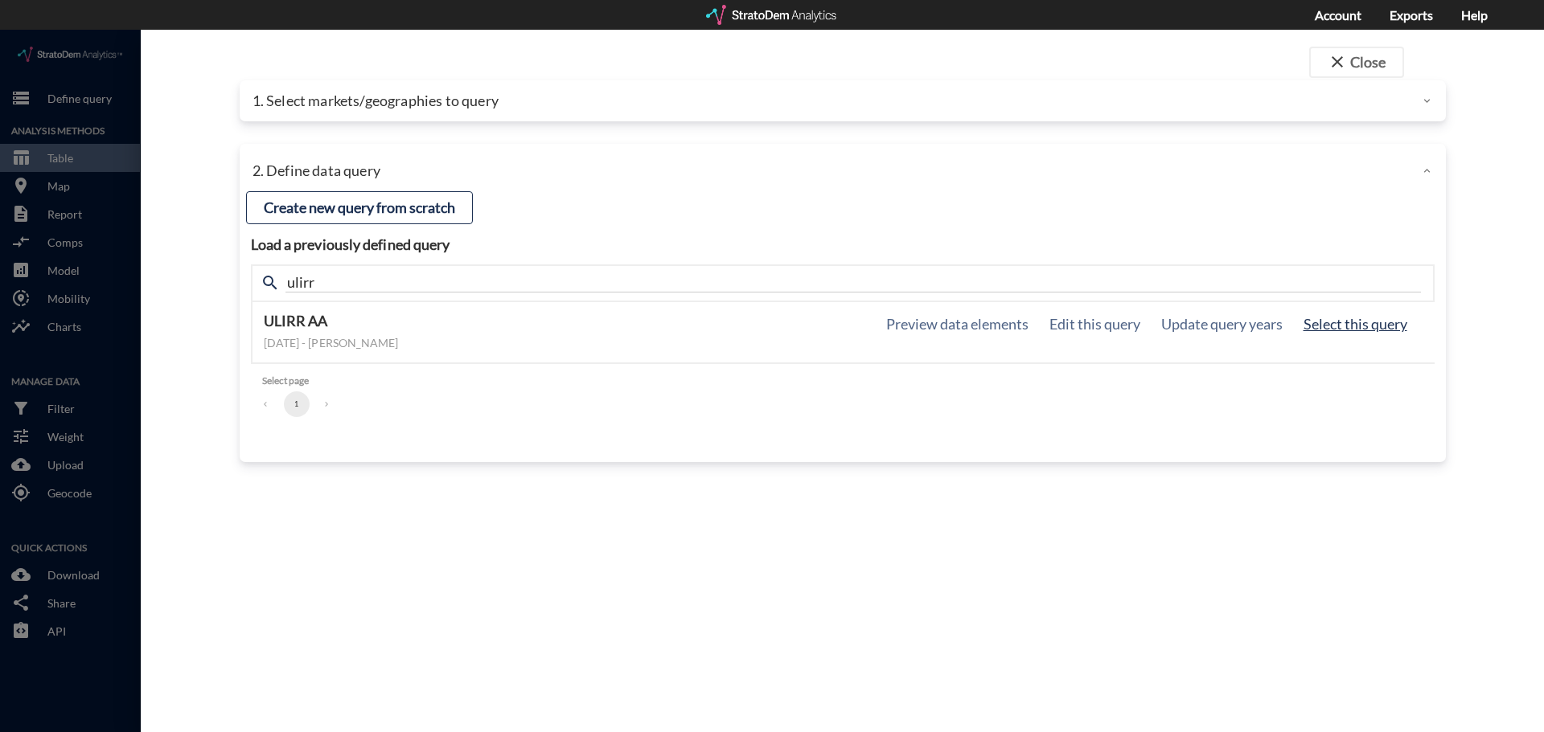
click button "Select this query"
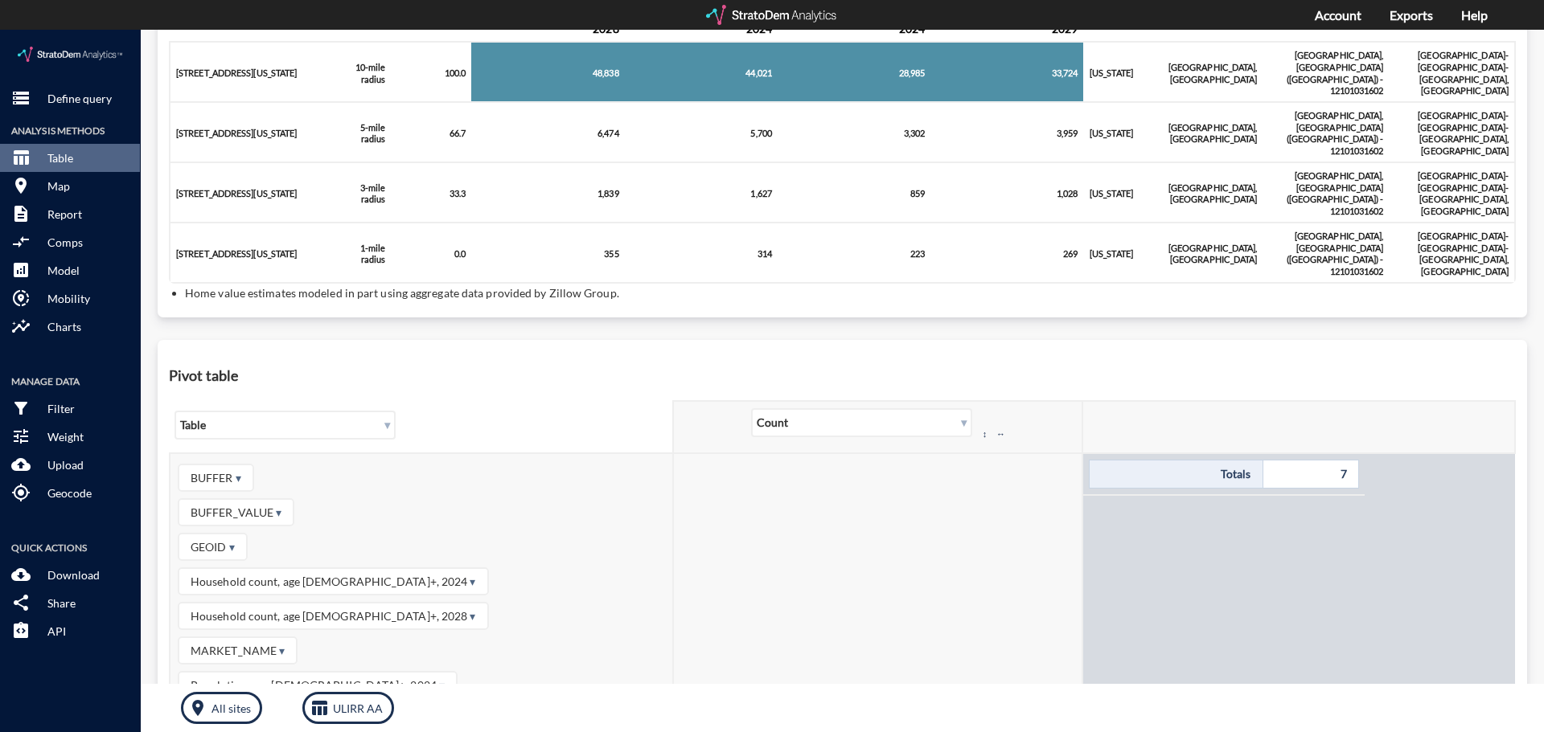
scroll to position [415, 0]
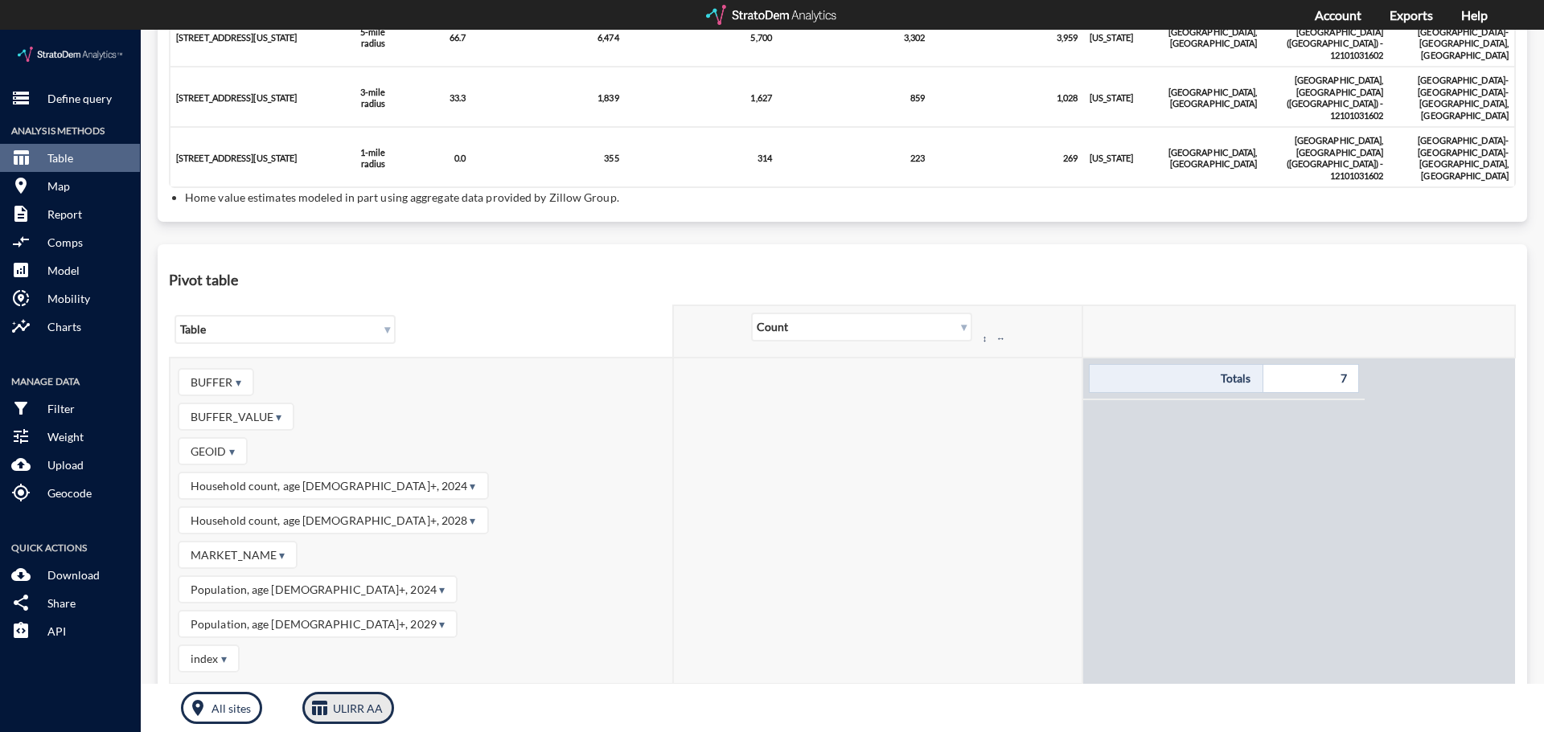
click p "ULIRR AA"
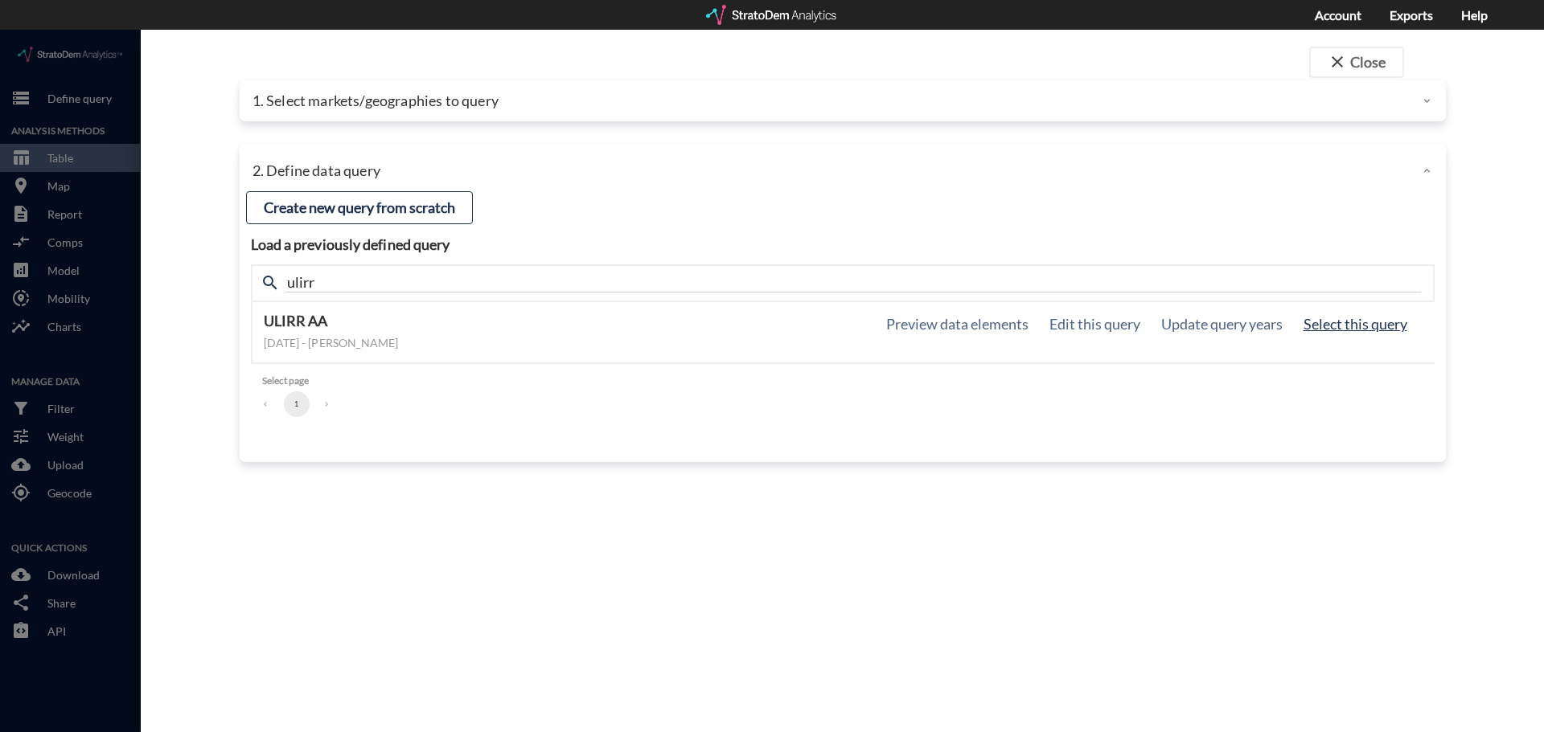
click button "Select this query"
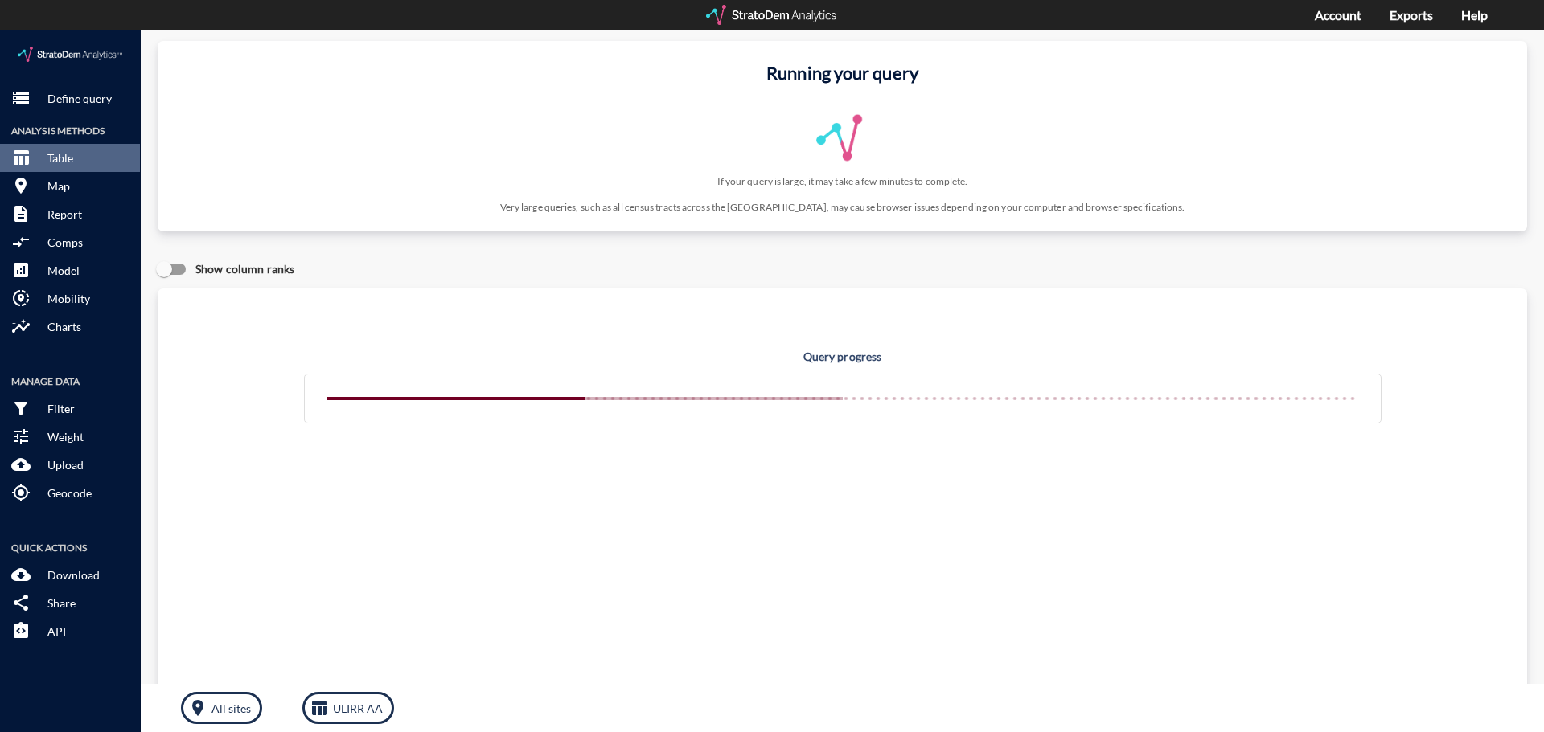
scroll to position [0, 0]
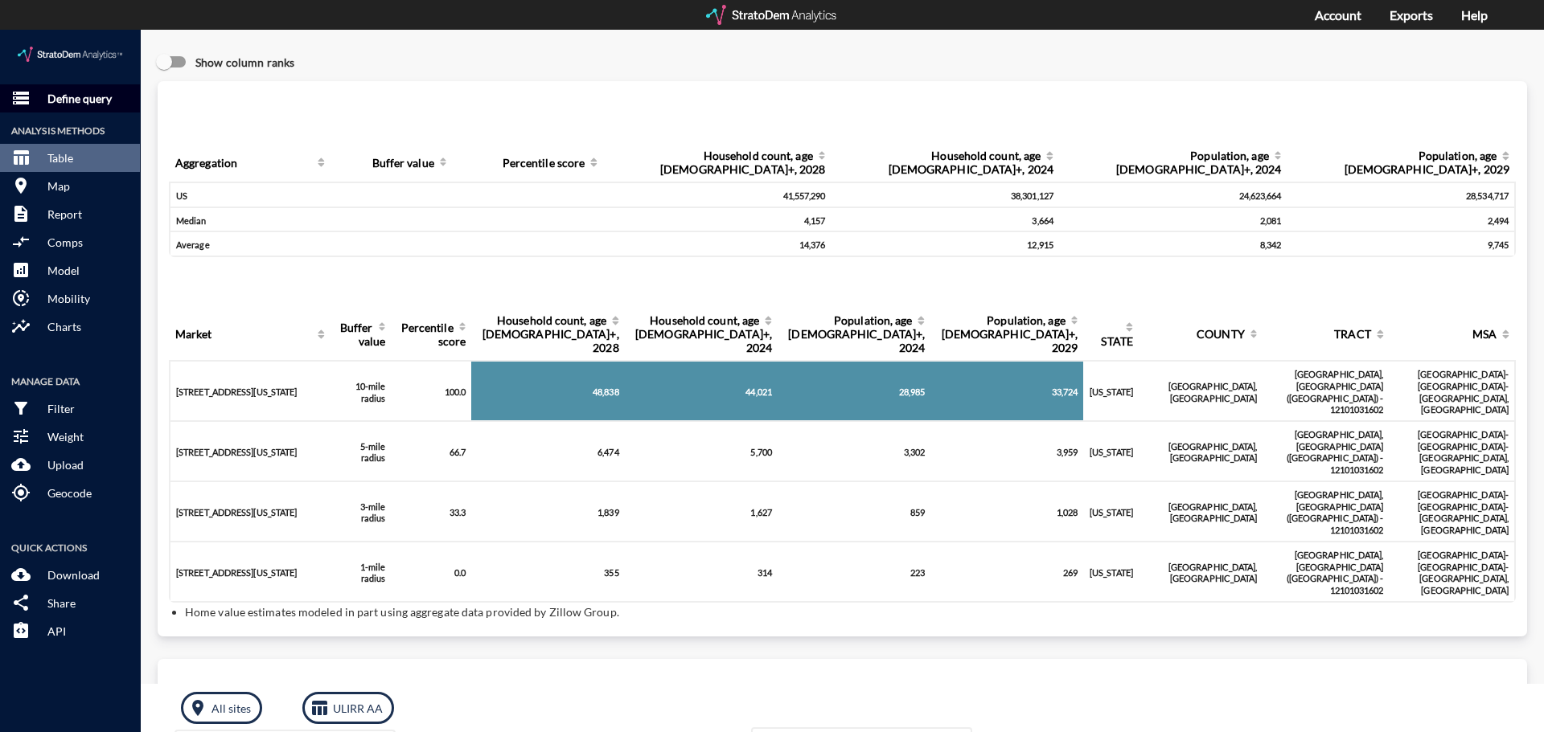
click button "storage Define query"
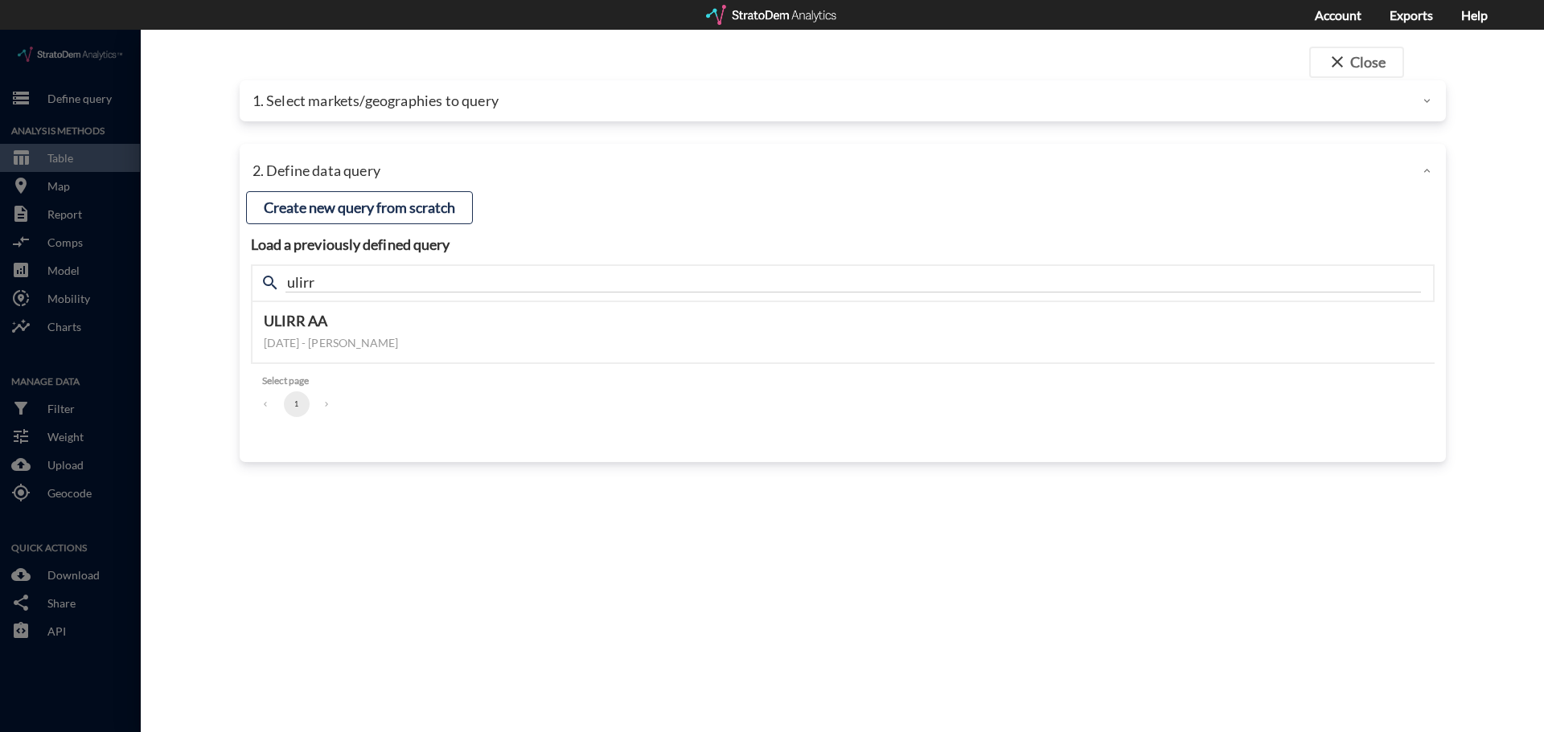
click p "1. Select markets/geographies to query"
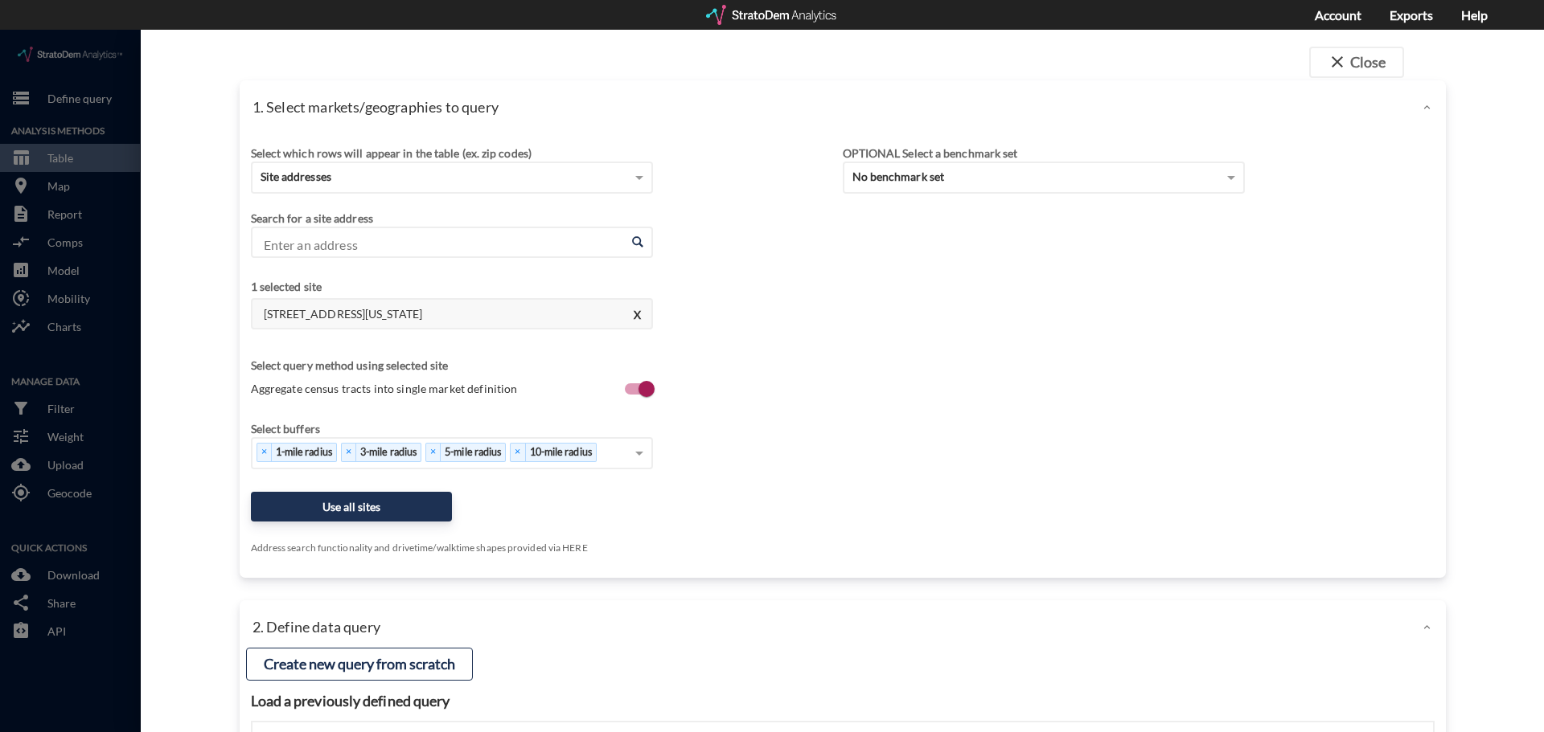
click div "close Close 1. Select markets/geographies to query Select which rows will appea…"
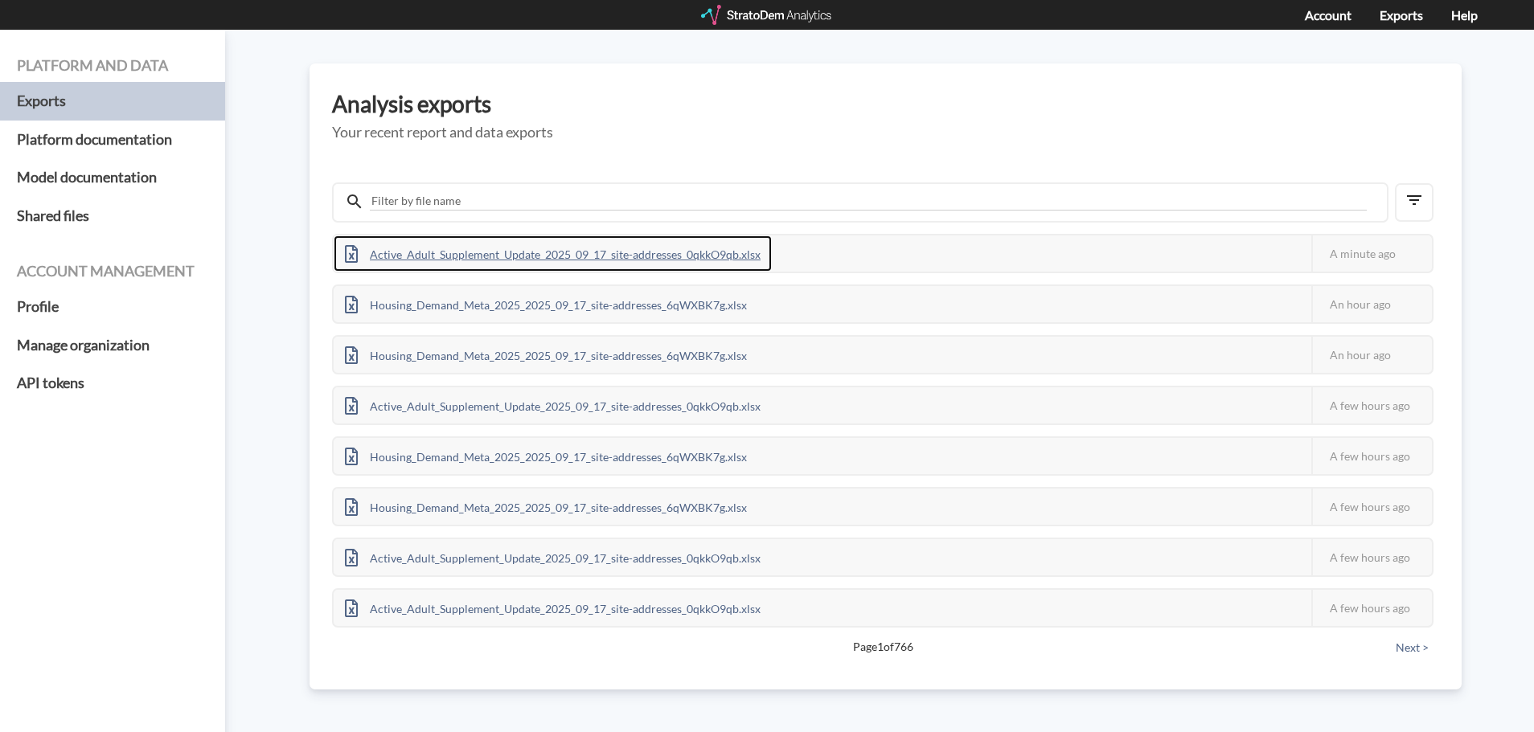
click at [437, 261] on div "Active_Adult_Supplement_Update_2025_09_17_site-addresses_0qkkO9qb.xlsx" at bounding box center [553, 254] width 438 height 36
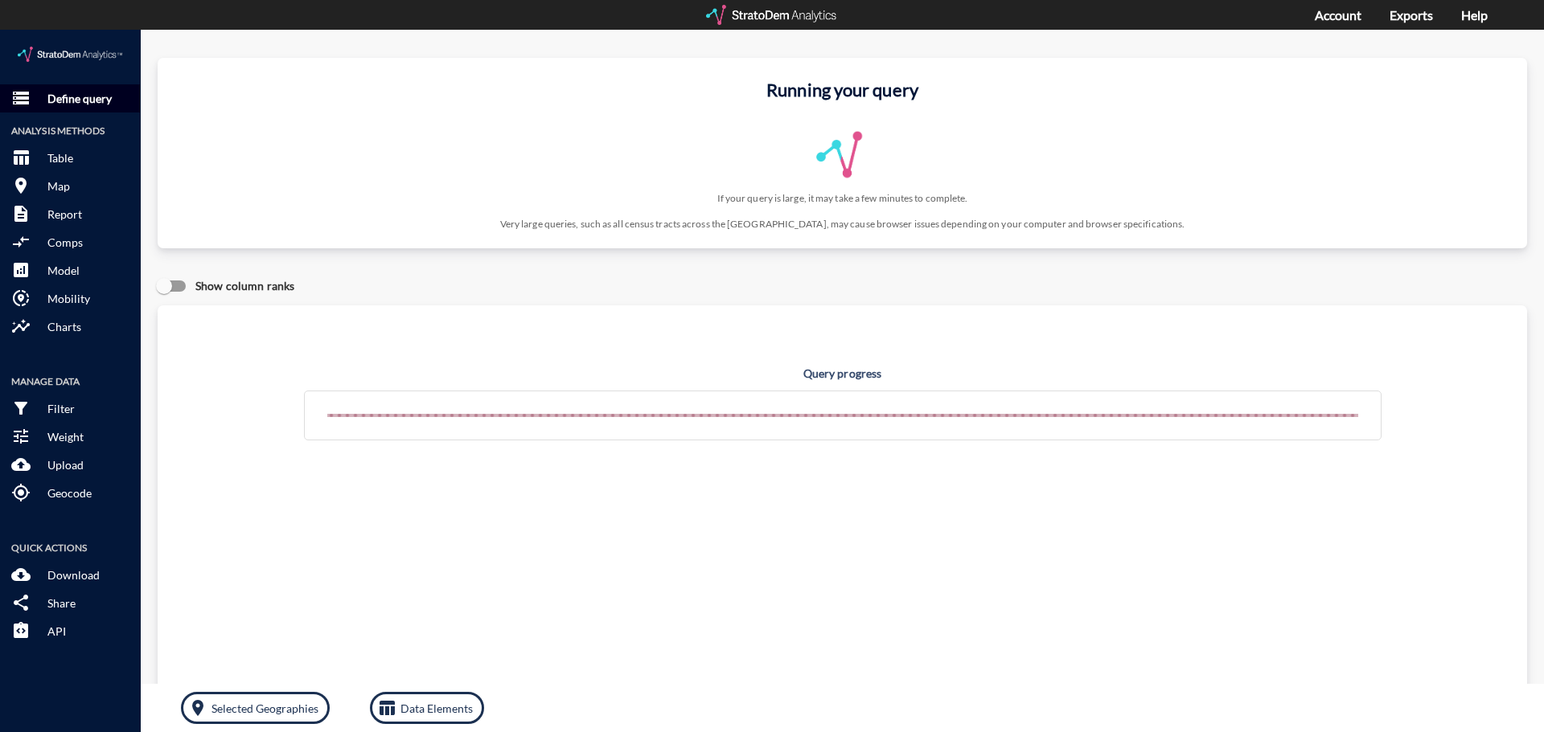
click p "Define query"
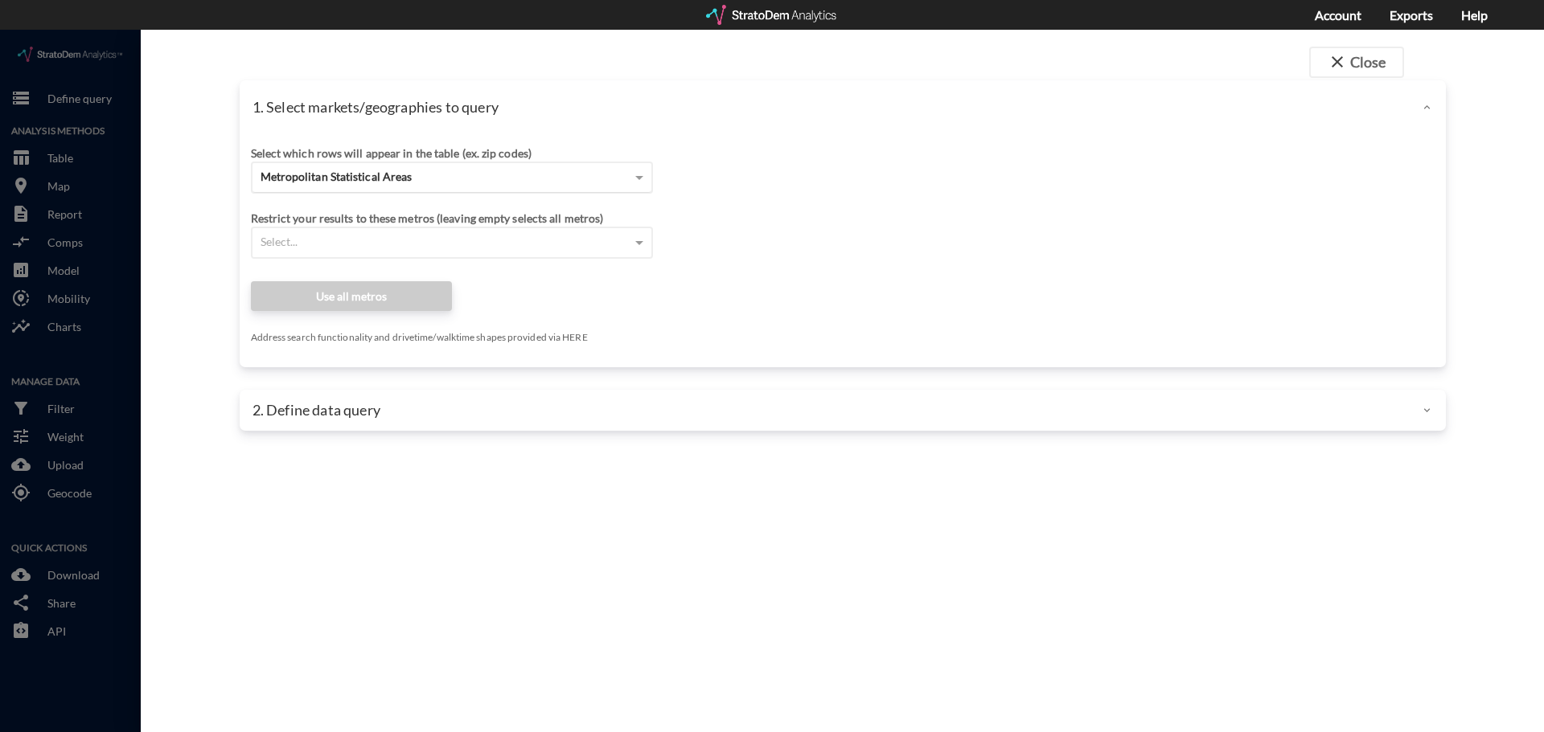
click span "Metropolitan Statistical Areas"
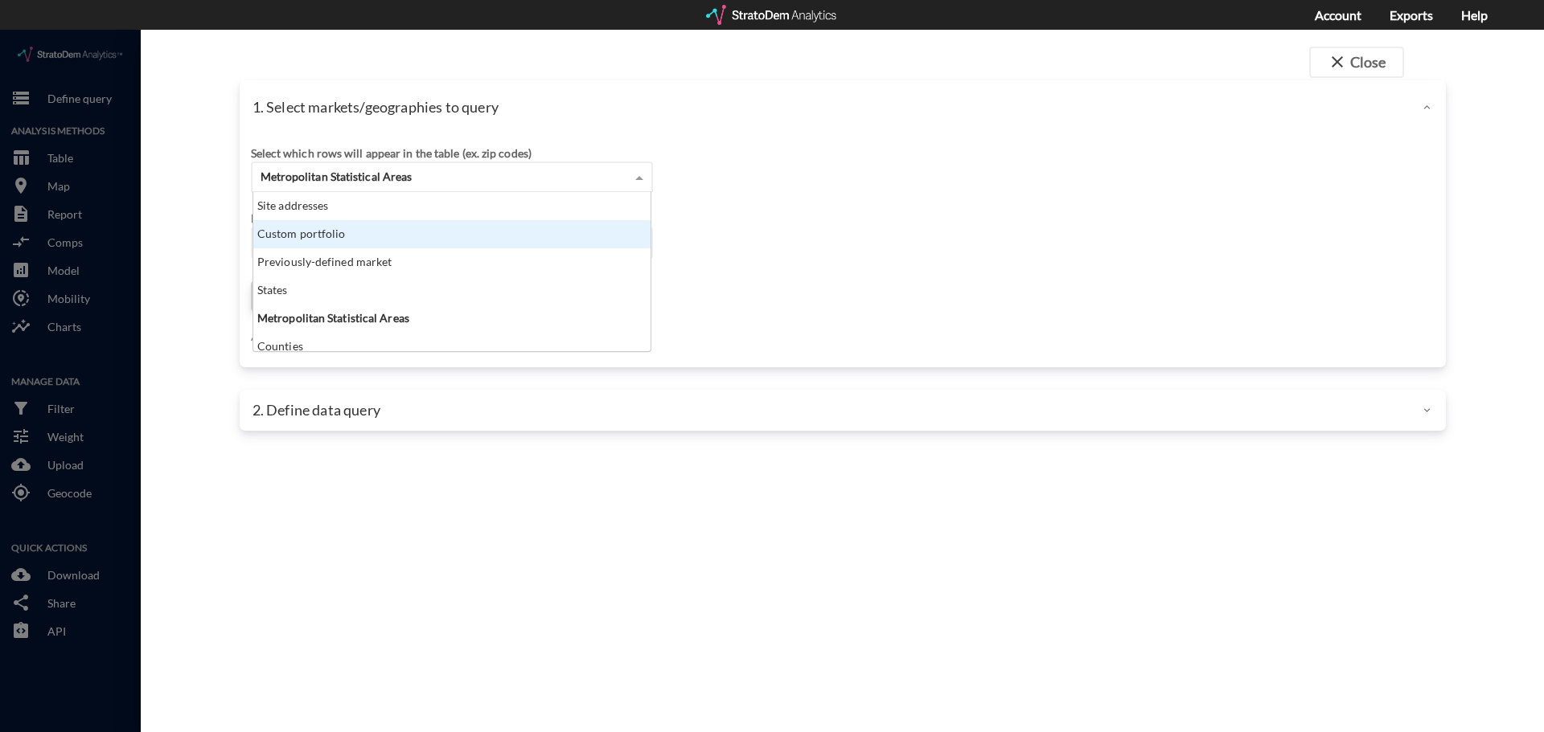
click div "Site addresses"
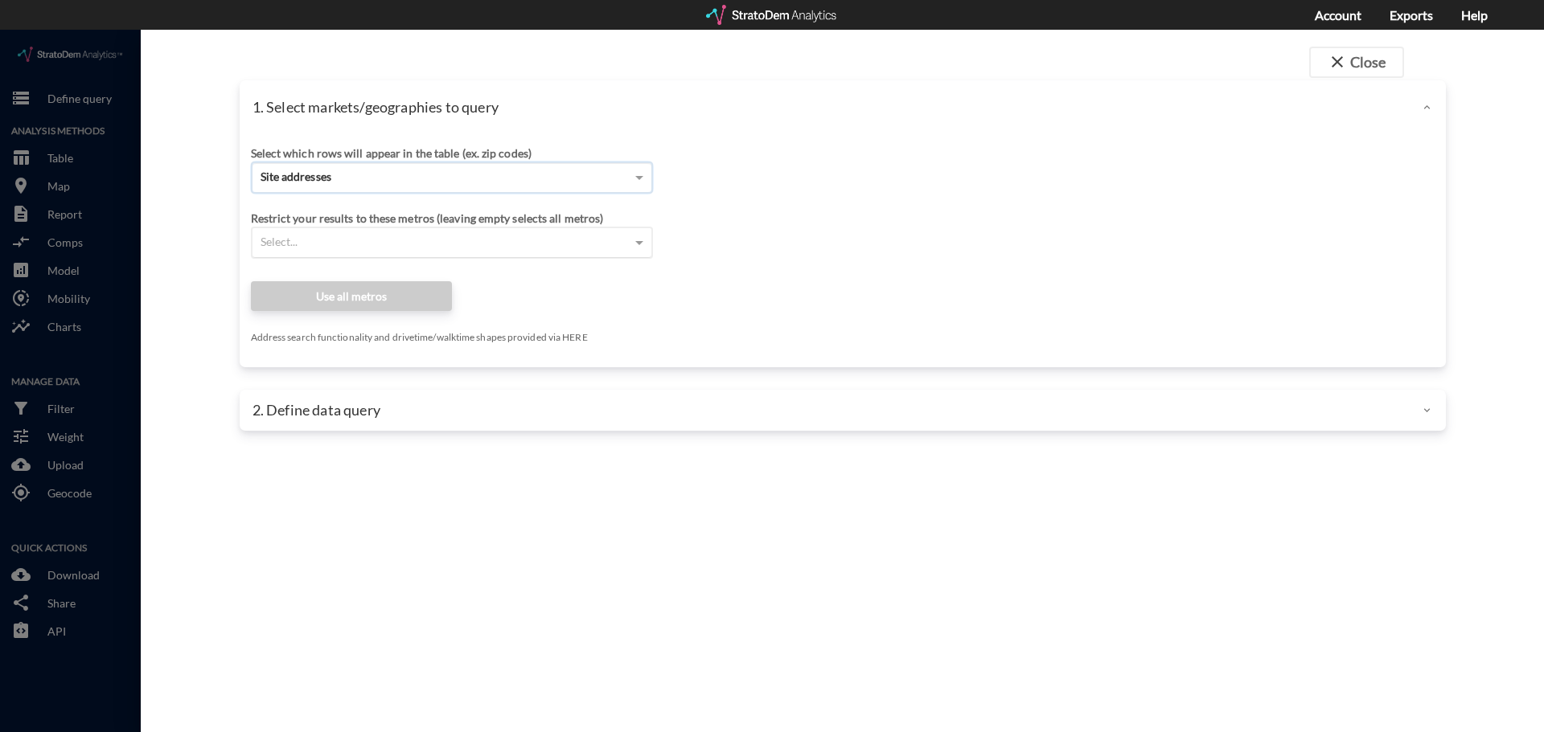
click div "Select..."
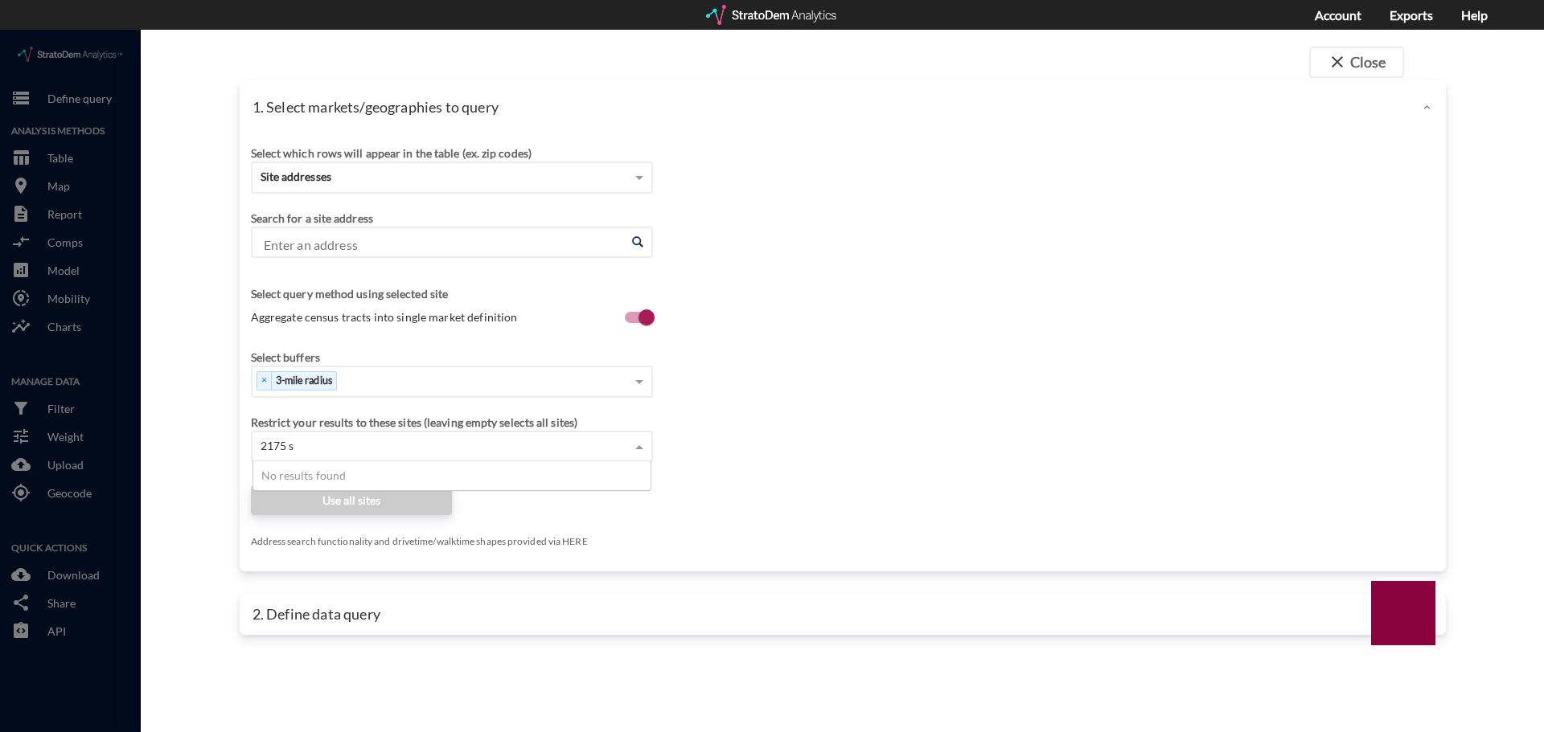
type input "2175 se"
click input "Enter an address"
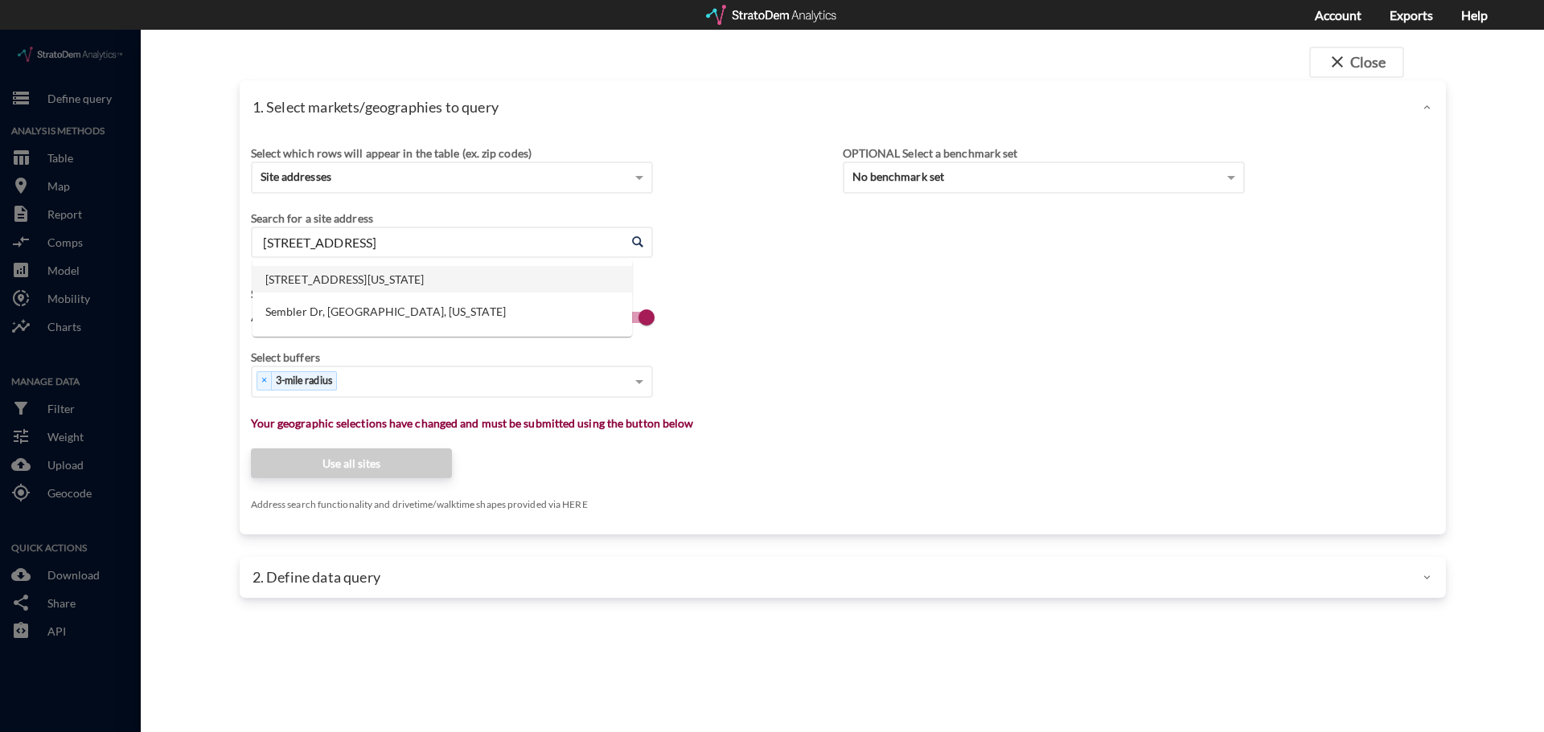
click li "2175 Sembler Dr, Odessa, Florida"
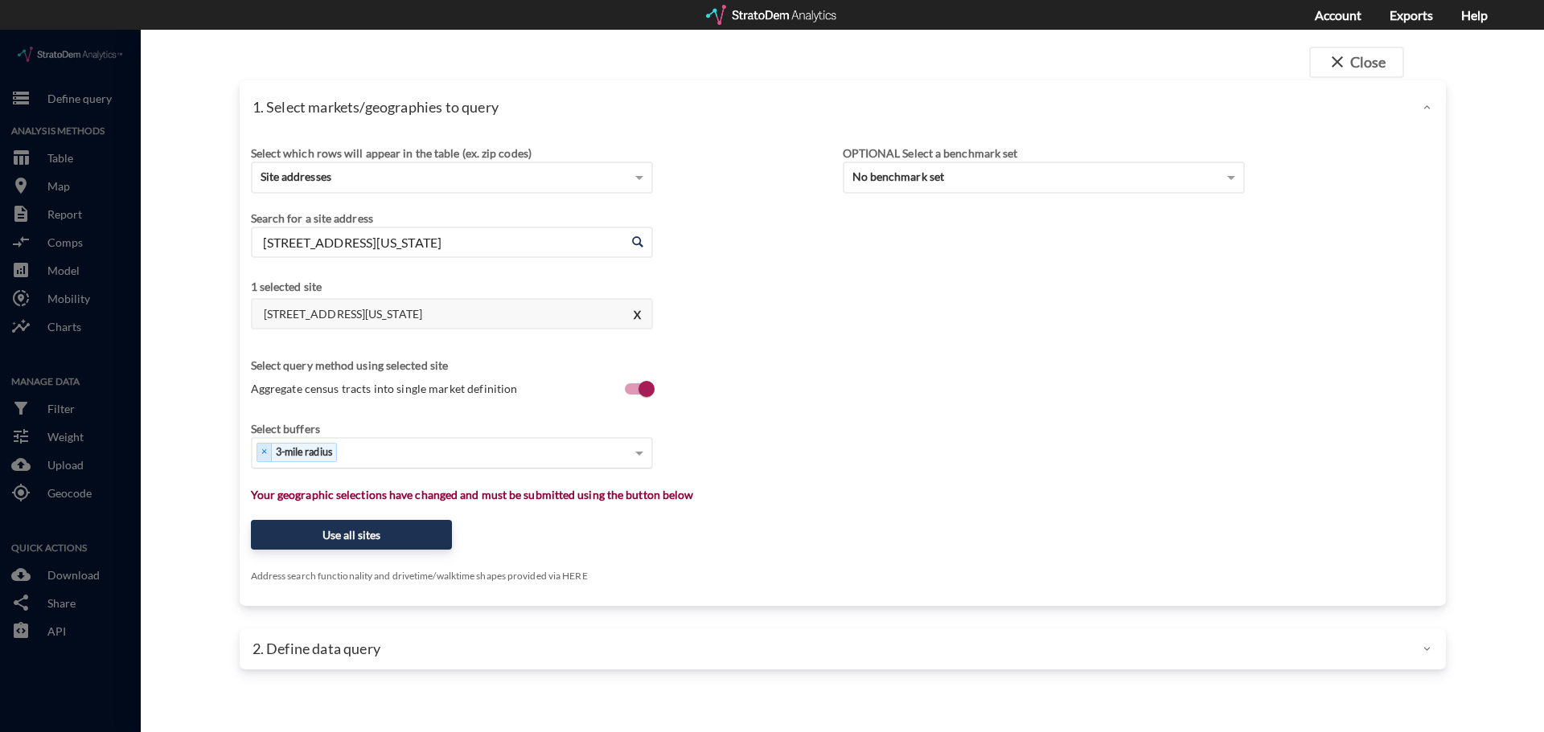
type input "2175 Sembler Dr, Odessa, Florida"
type input "1"
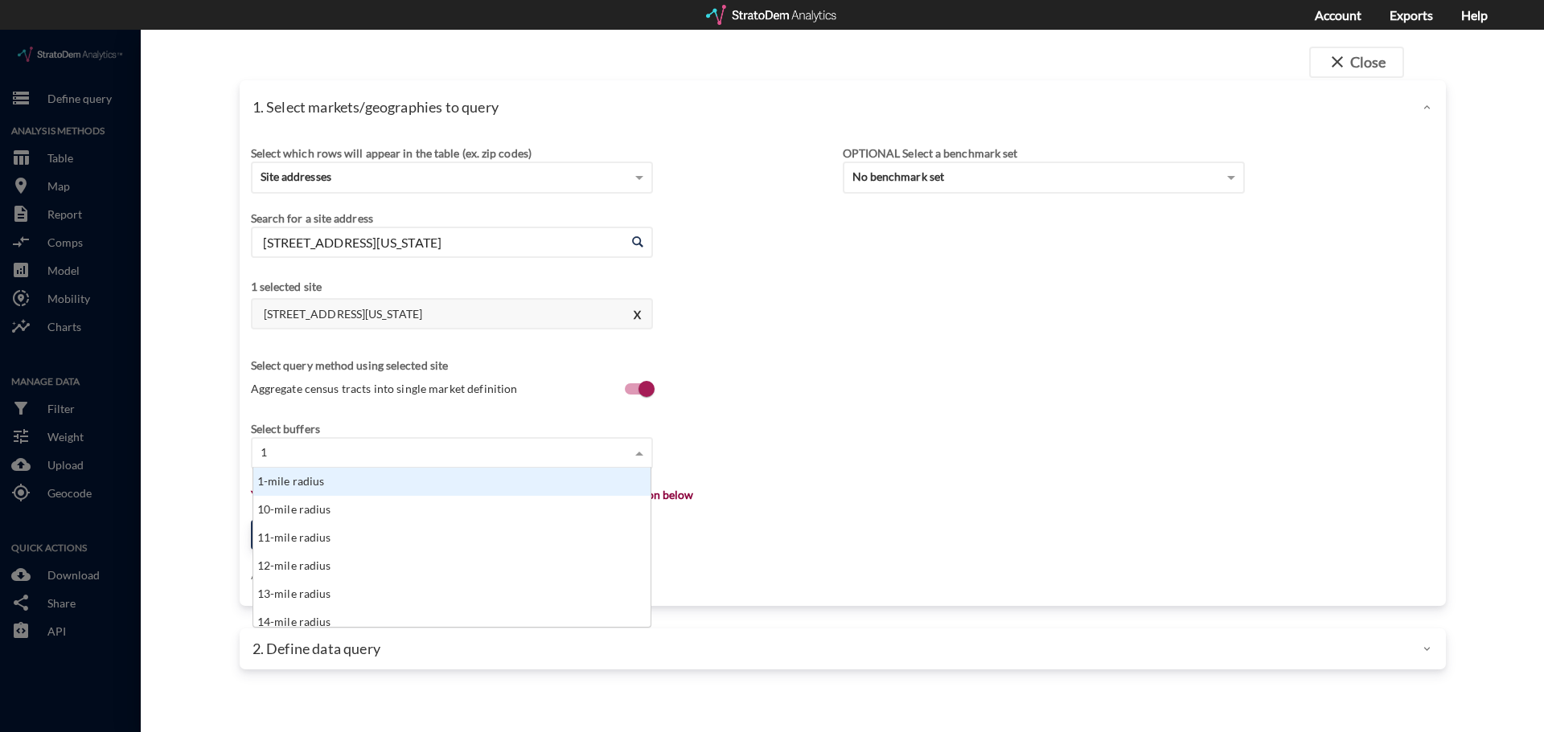
scroll to position [147, 388]
click div "1-mile radius"
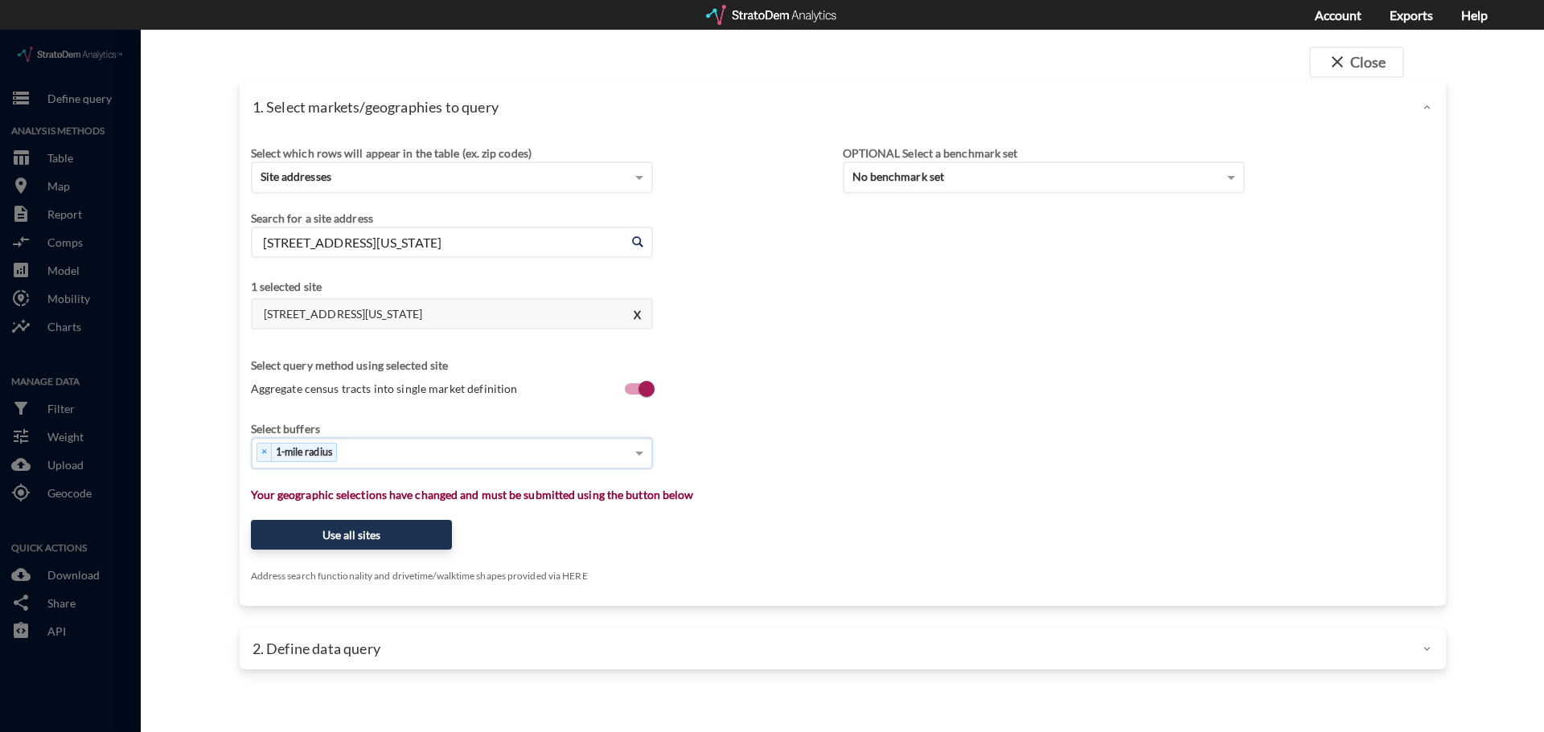
type input "3"
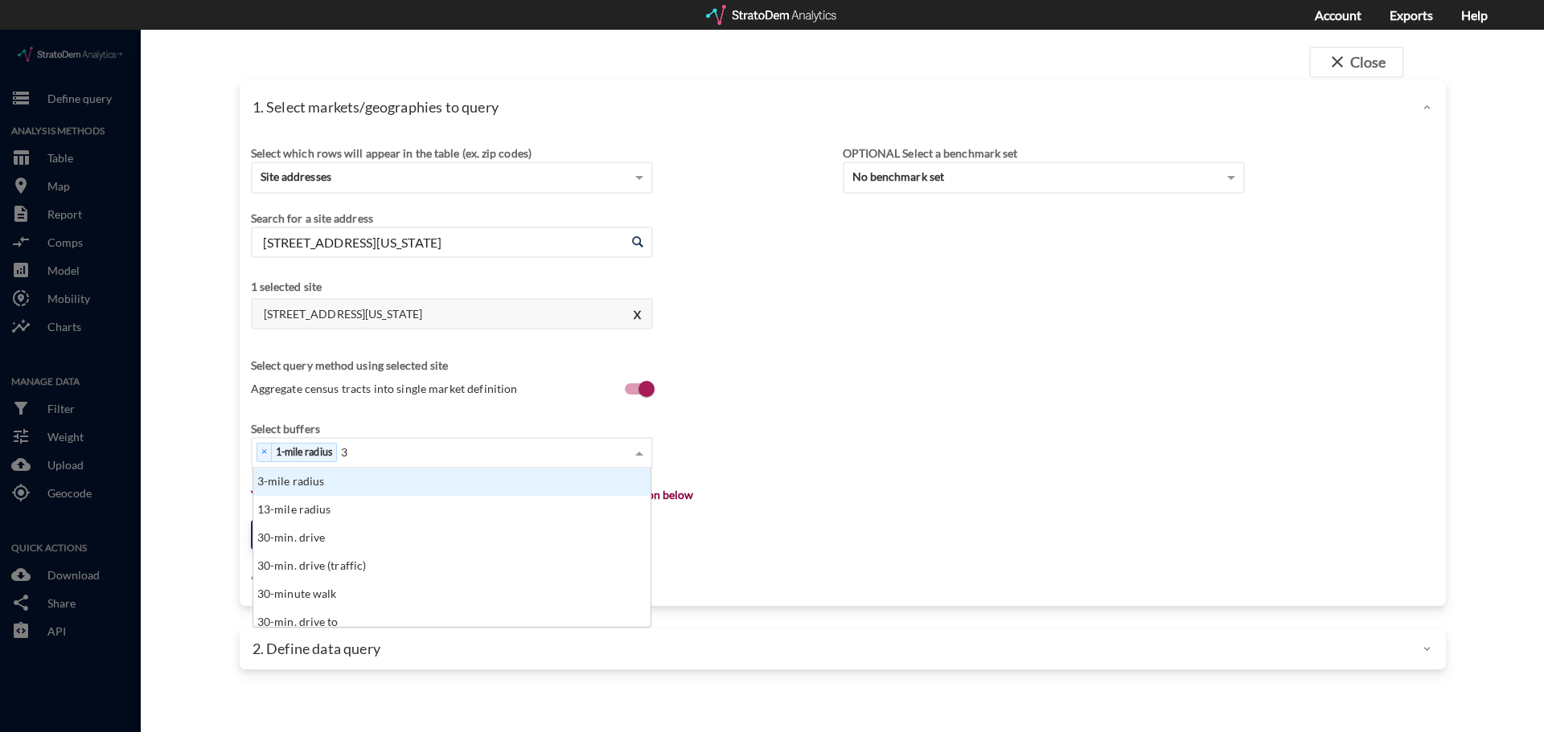
click div "3-mile radius"
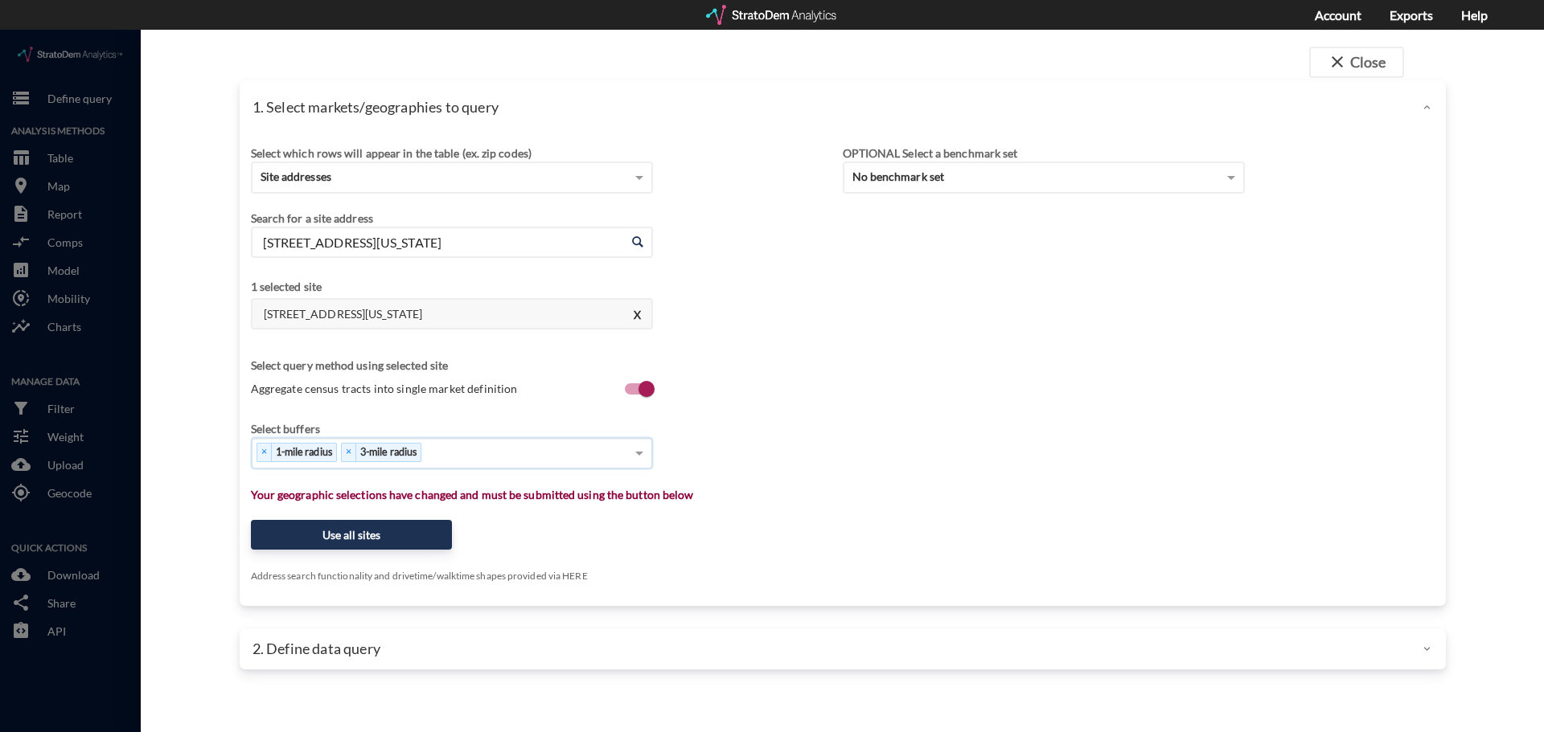
type input "5"
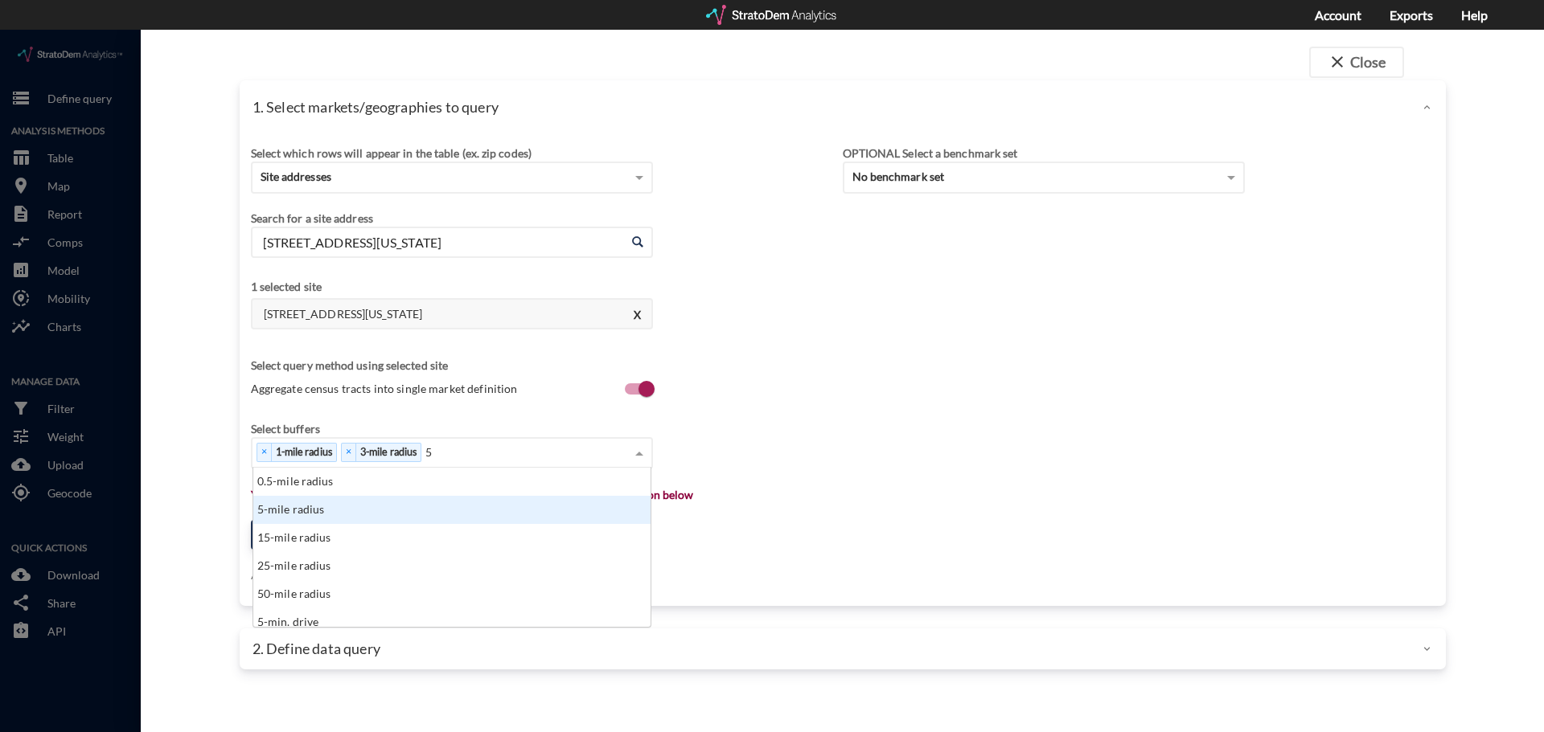
click div "5-mile radius"
type input "1"
click div "10-mile radius"
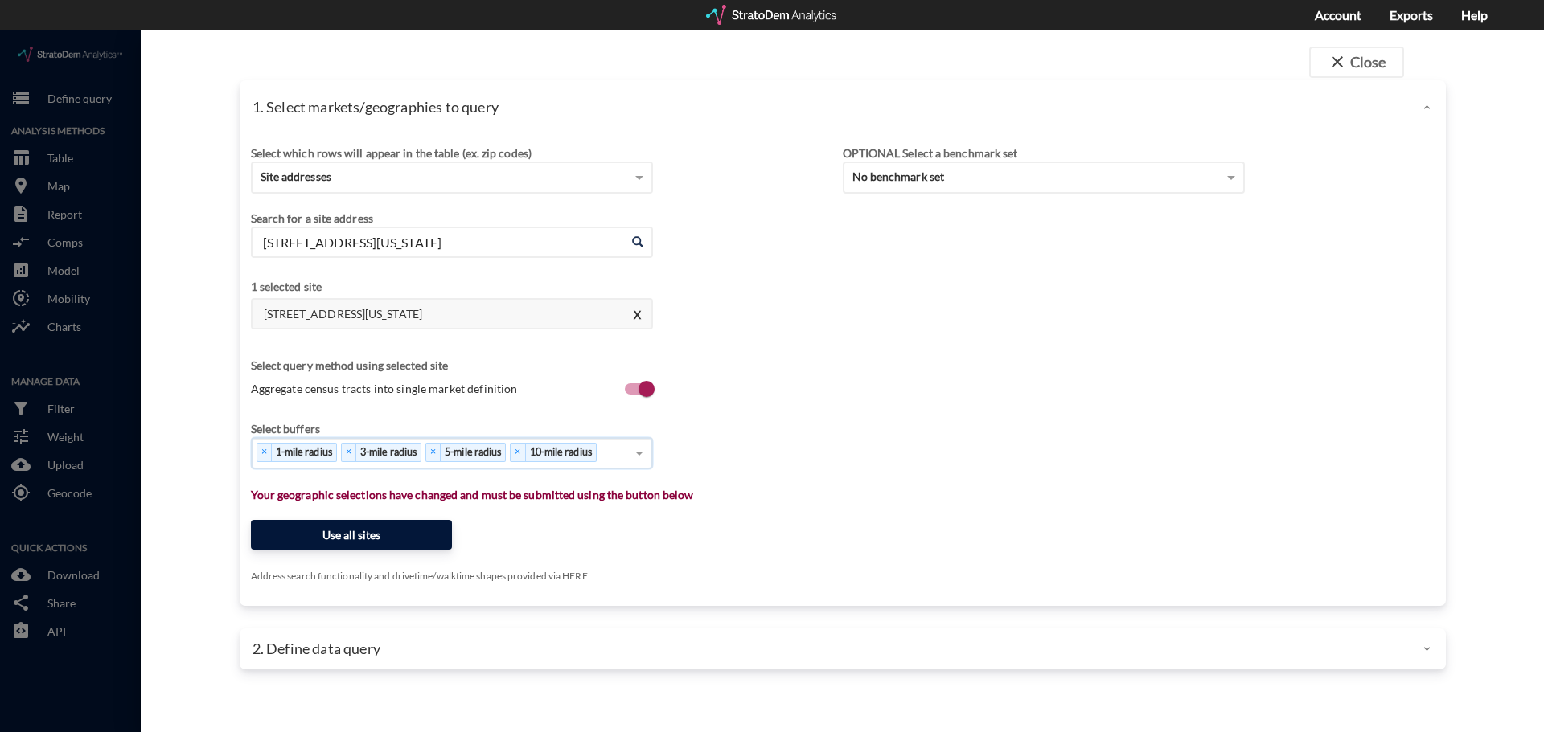
click button "Use all sites"
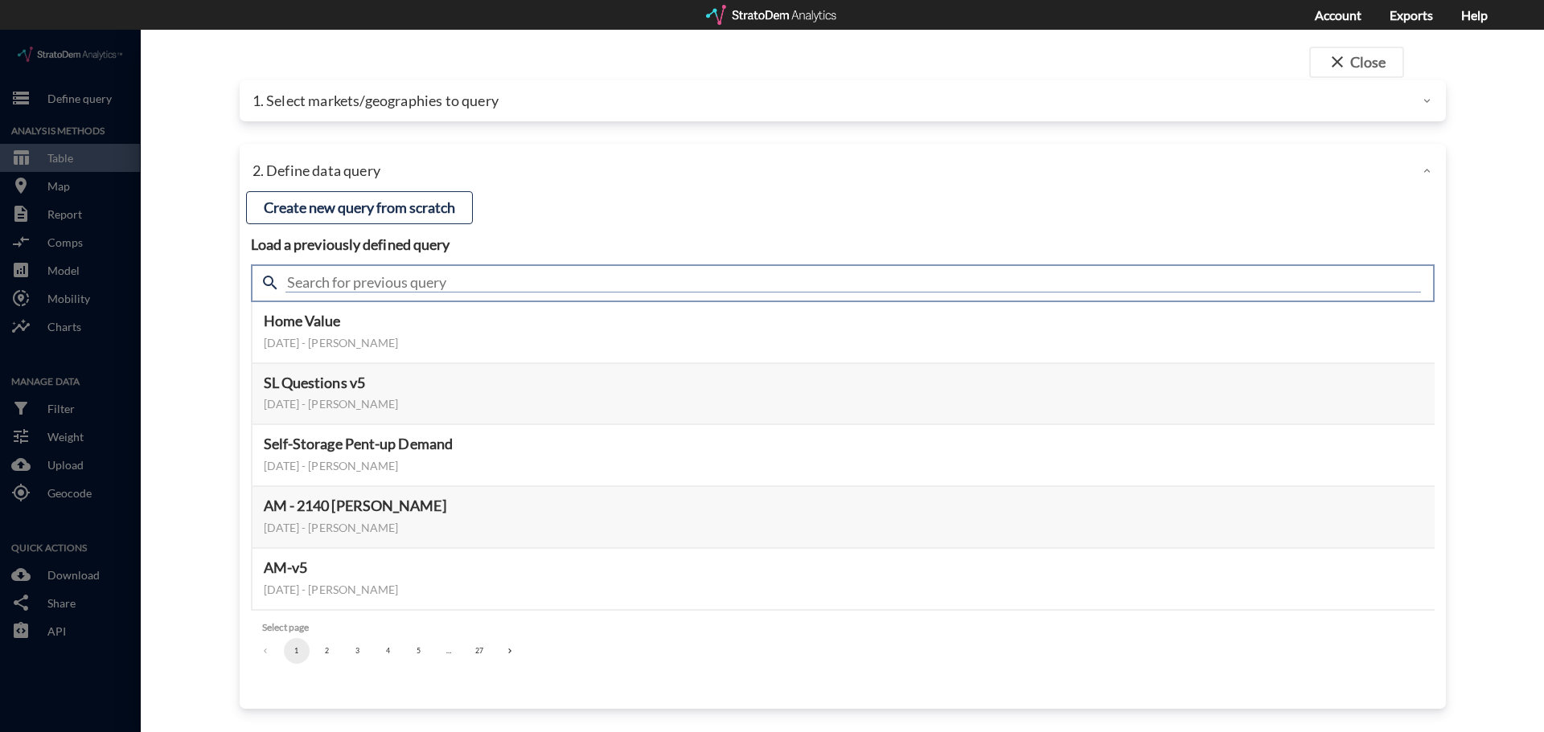
click input "text"
type input "ulirr"
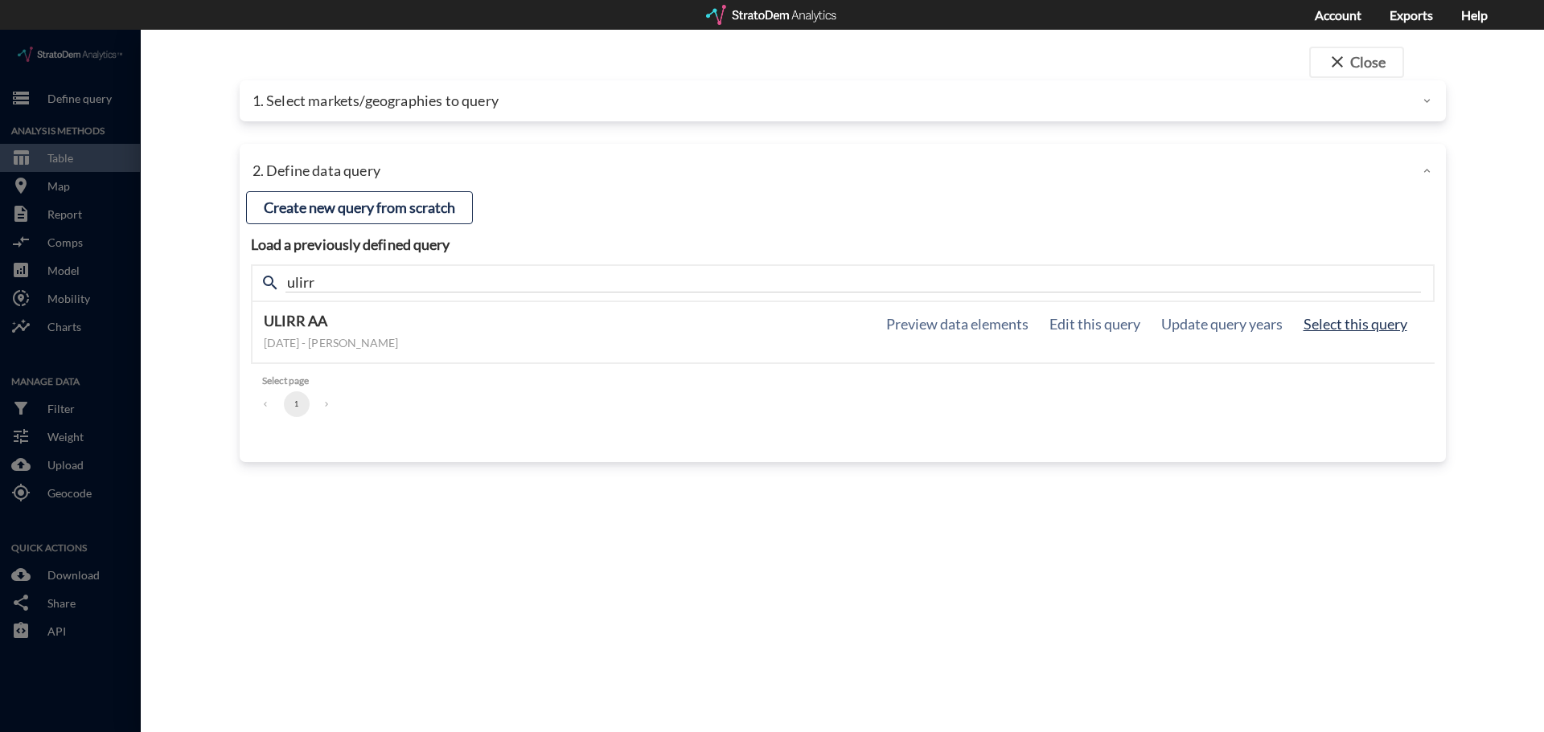
click button "Select this query"
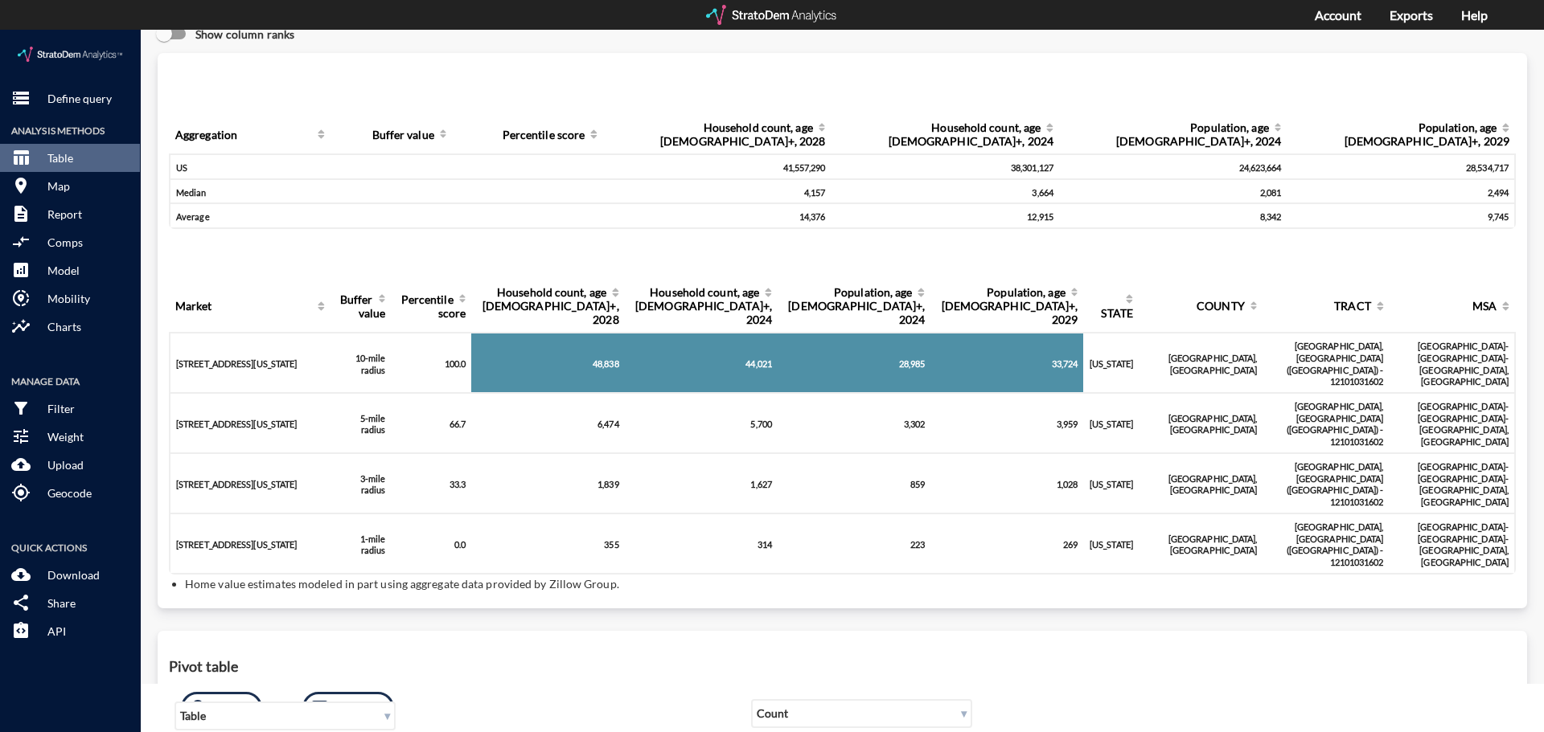
scroll to position [0, 0]
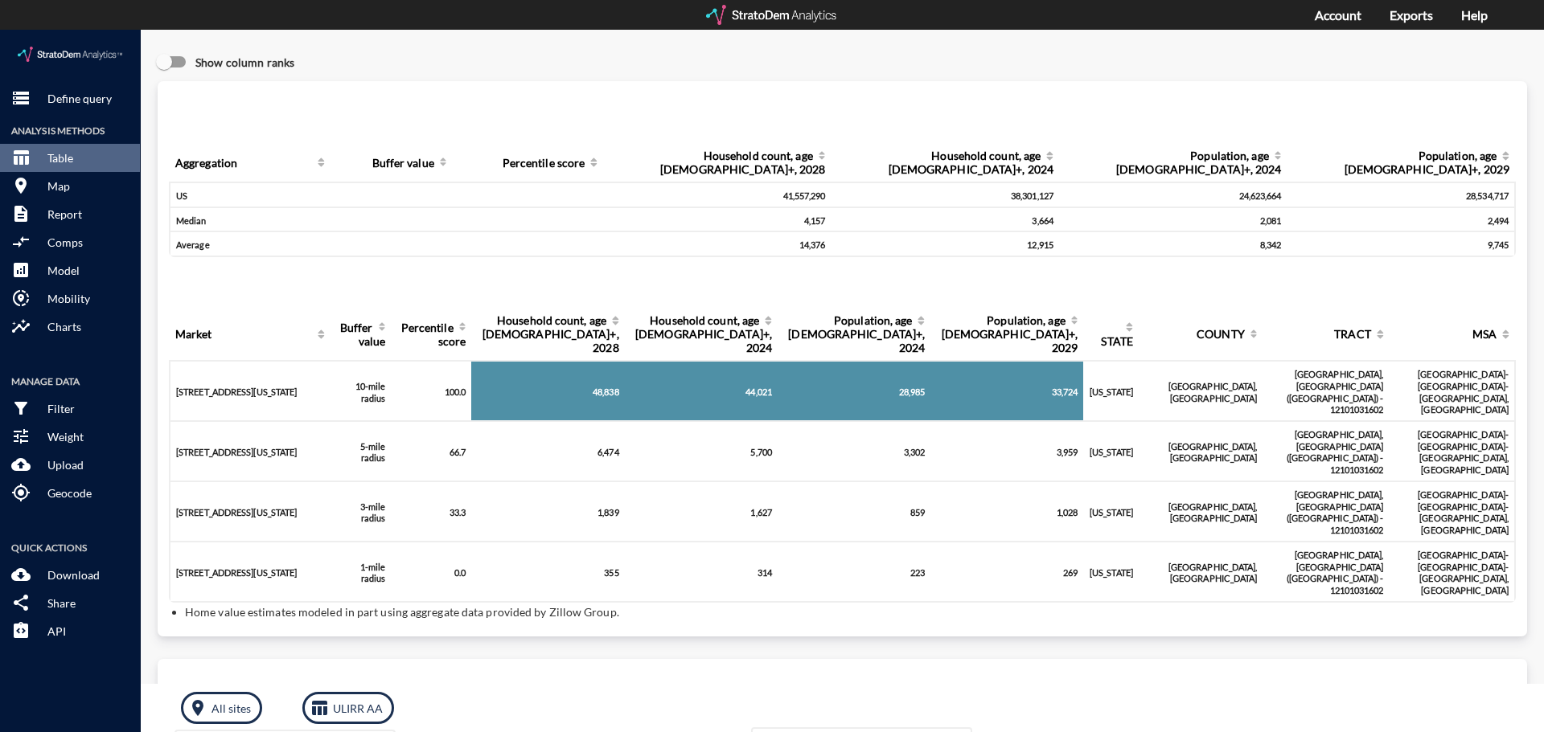
click input "Show column ranks"
checkbox input "false"
click button "cloud_download Download"
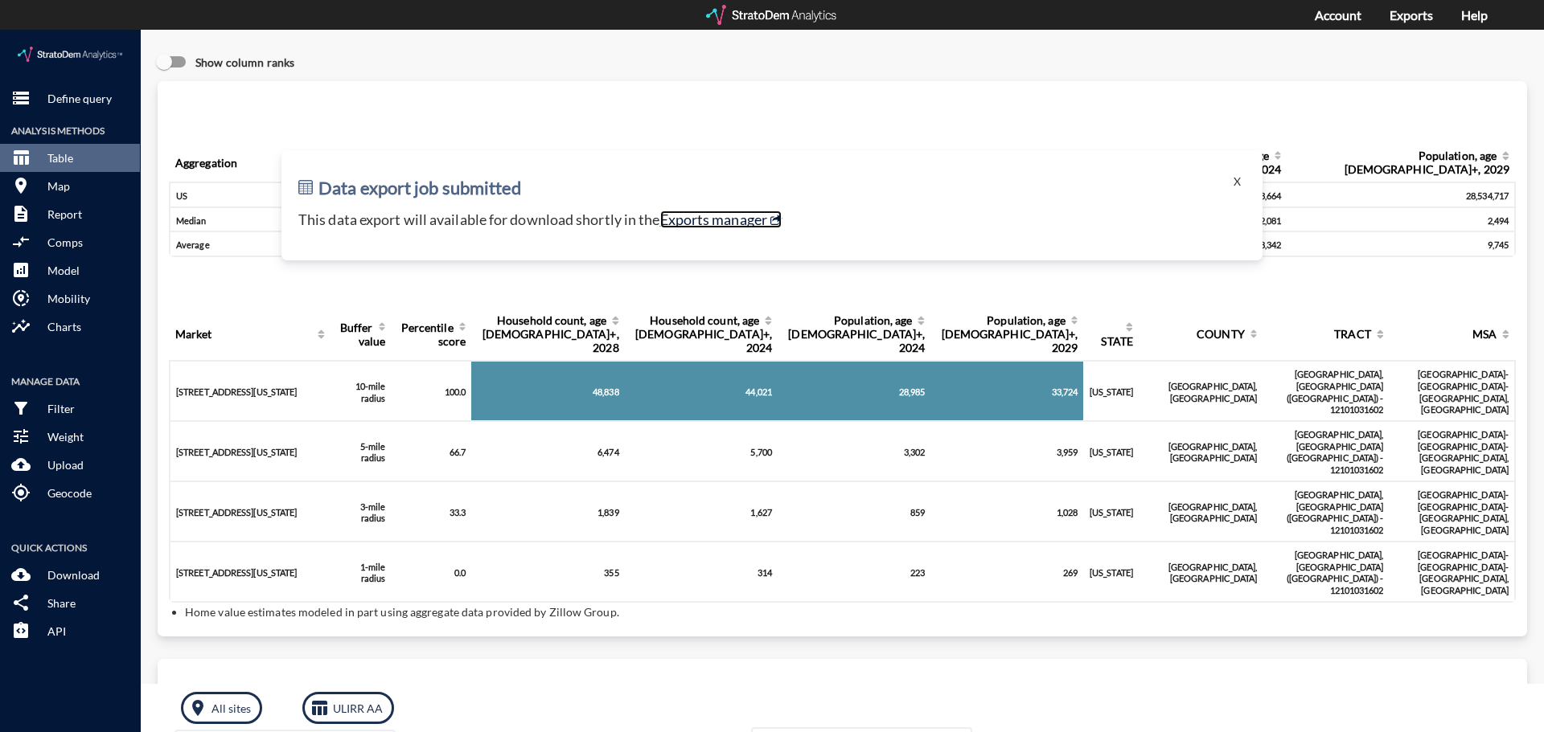
click link "Exports manager"
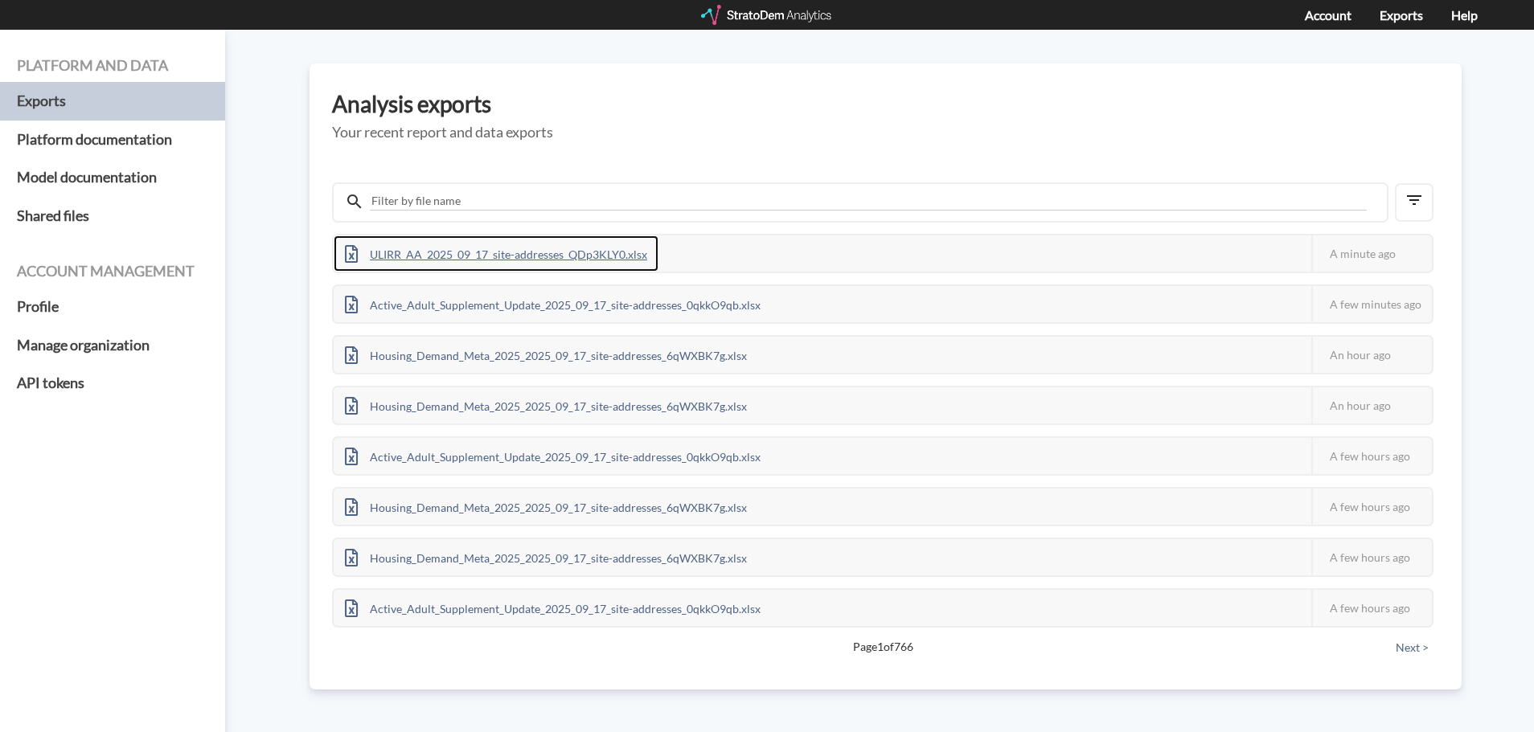
click at [529, 252] on div "ULIRR_AA_2025_09_17_site-addresses_QDp3KLY0.xlsx" at bounding box center [496, 254] width 325 height 36
